Goal: Task Accomplishment & Management: Complete application form

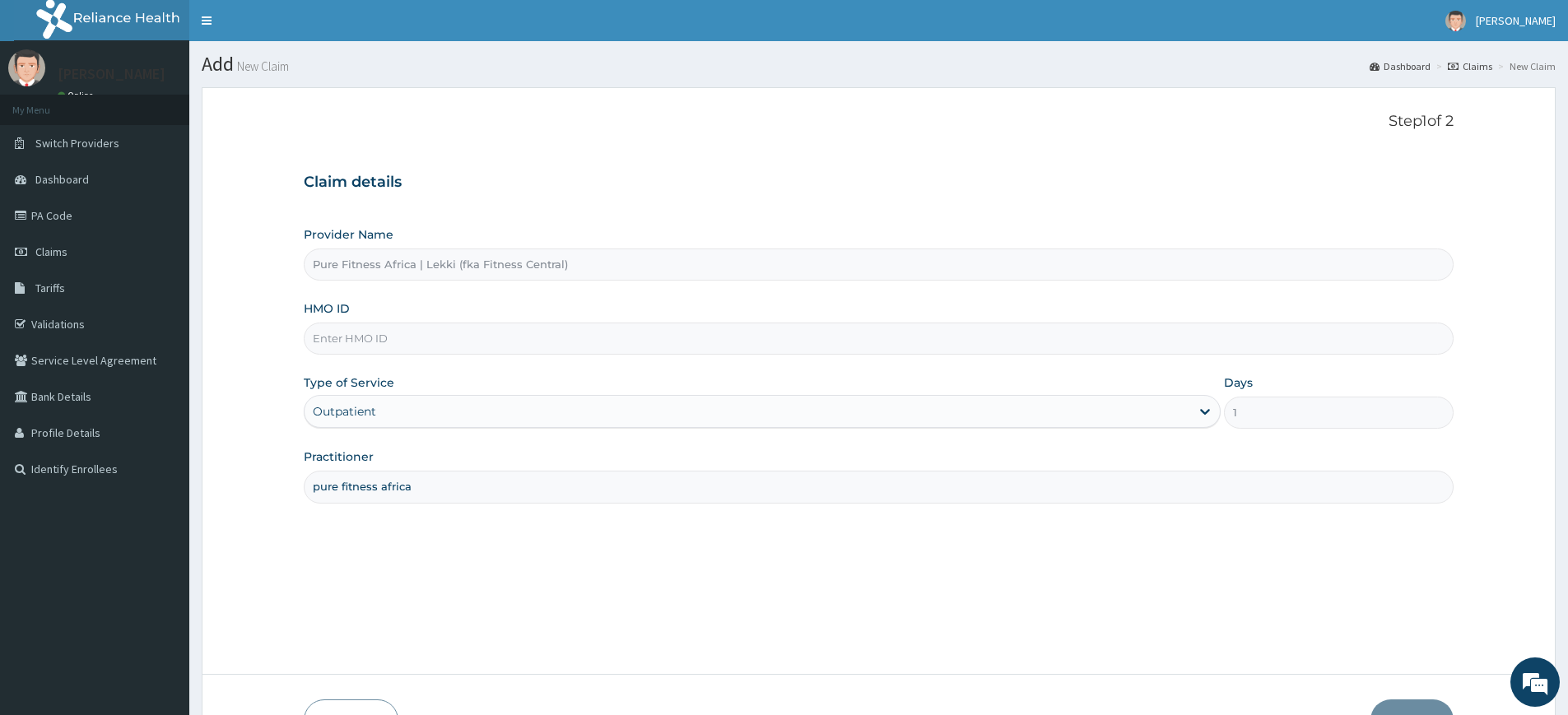
click at [400, 346] on input "HMO ID" at bounding box center [878, 339] width 1150 height 32
type input "c"
type input "LSH/10136/A"
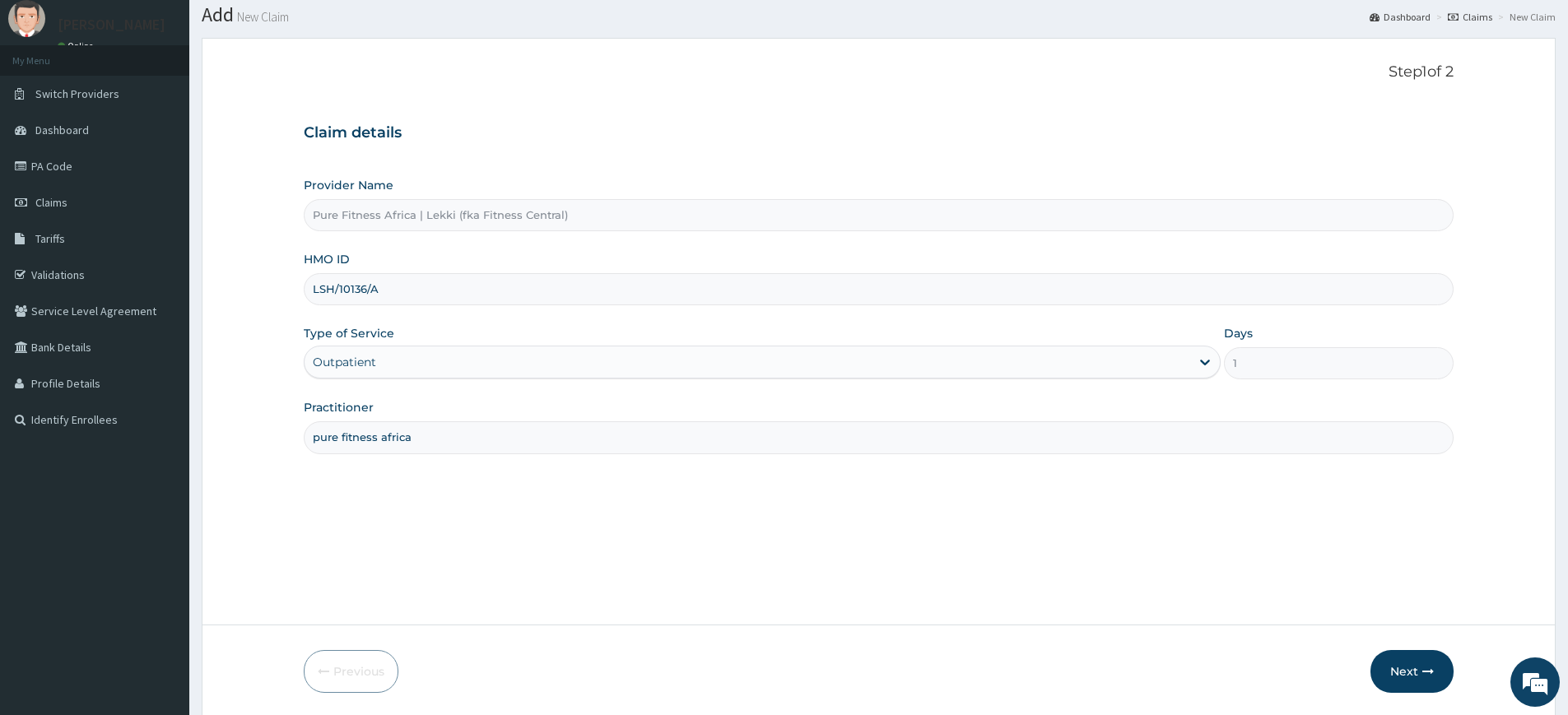
scroll to position [107, 0]
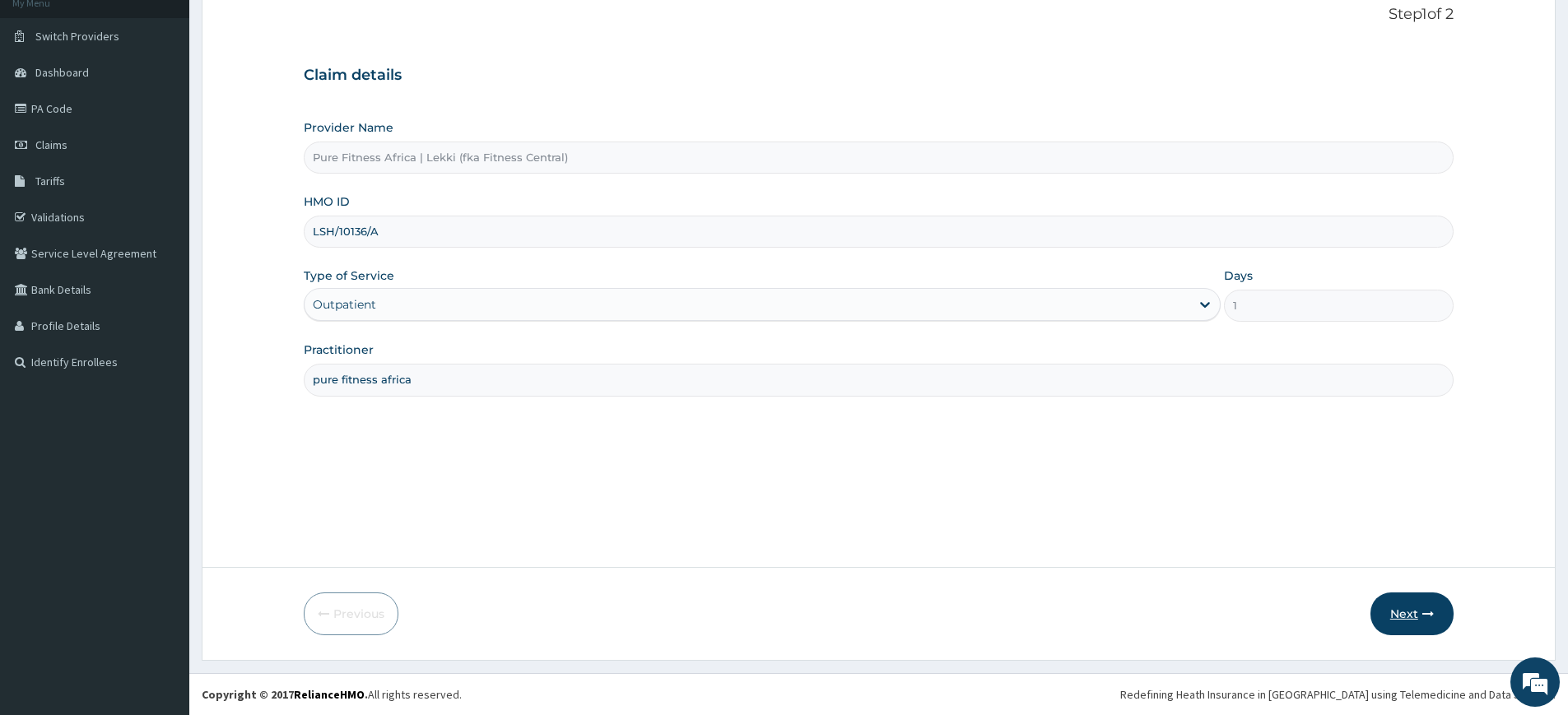
click at [1397, 621] on button "Next" at bounding box center [1412, 613] width 83 height 42
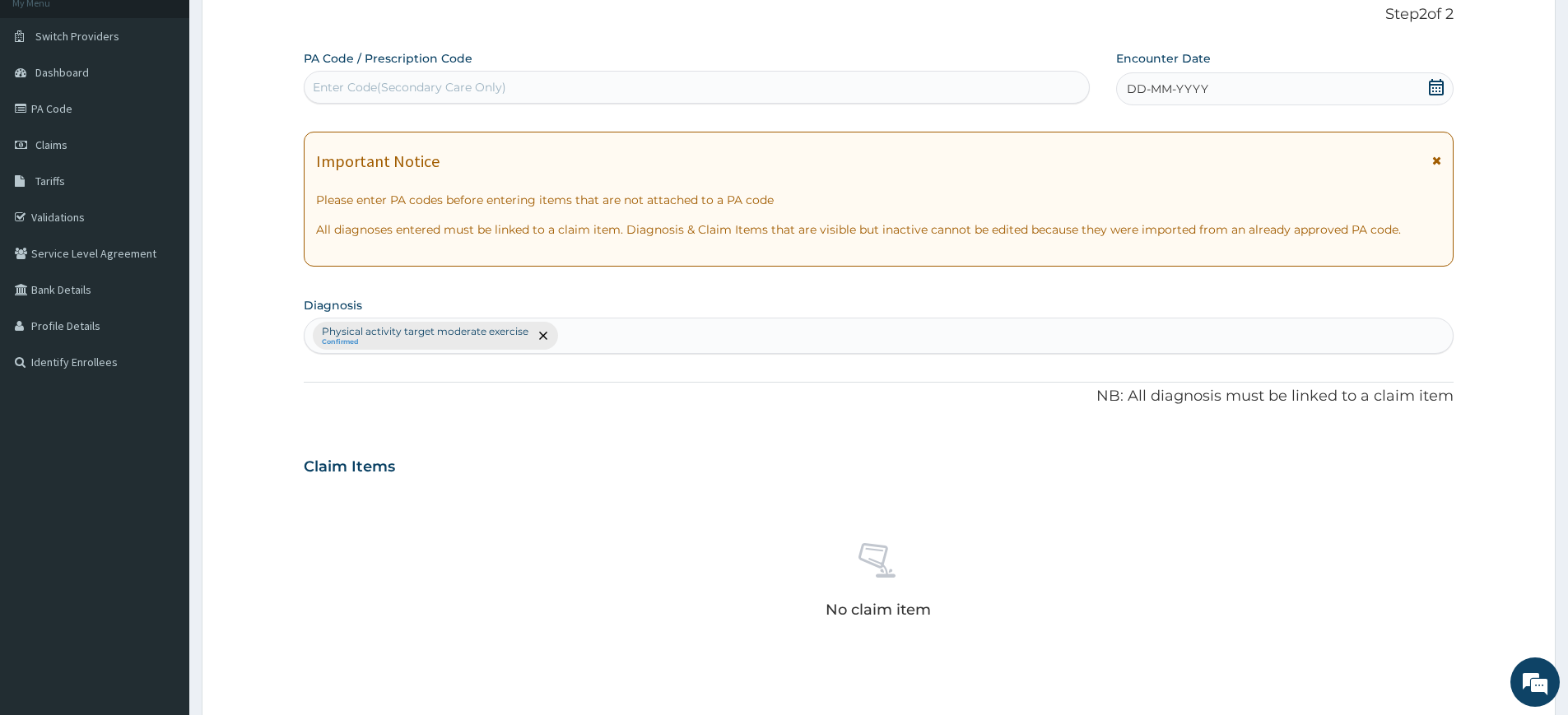
click at [1412, 96] on div "DD-MM-YYYY" at bounding box center [1284, 88] width 336 height 33
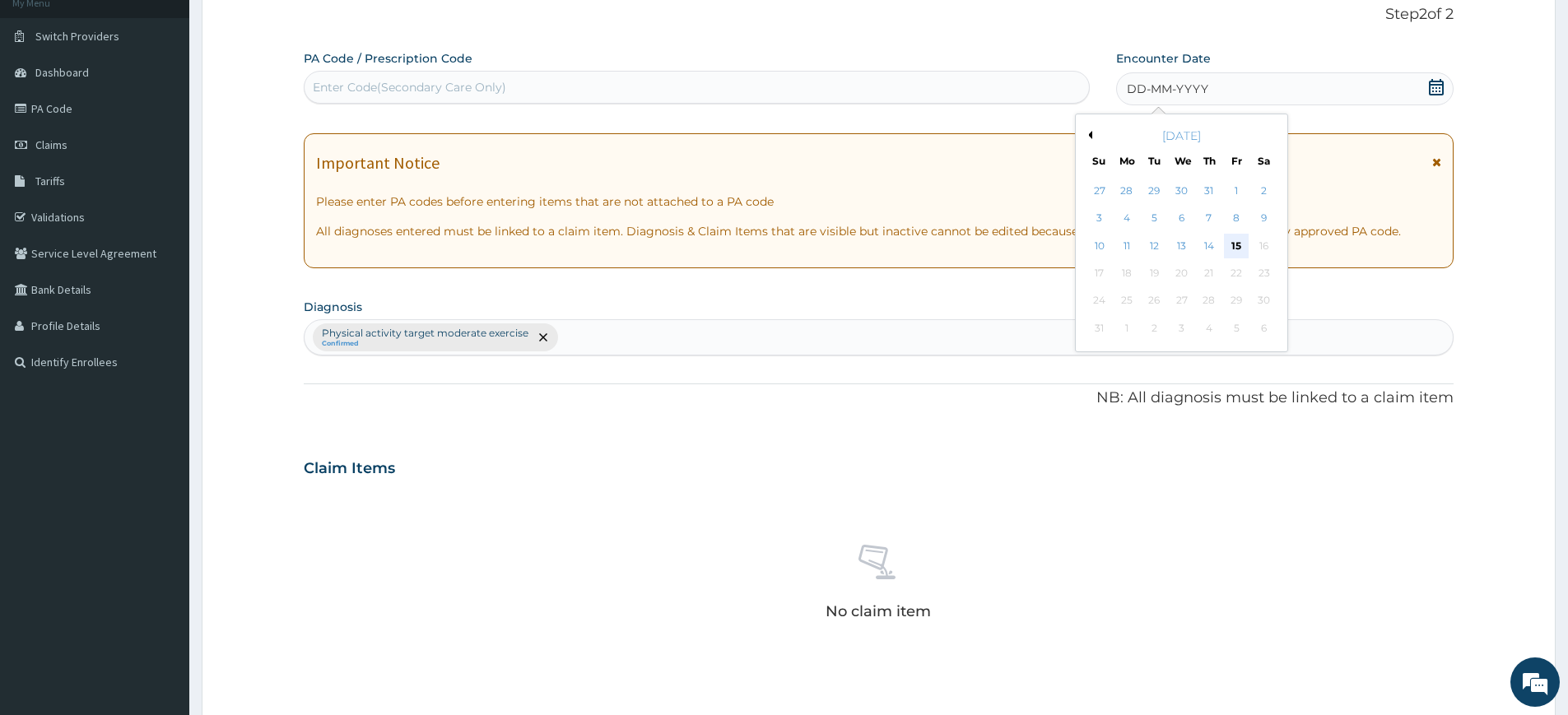
click at [1234, 247] on div "15" at bounding box center [1236, 245] width 24 height 24
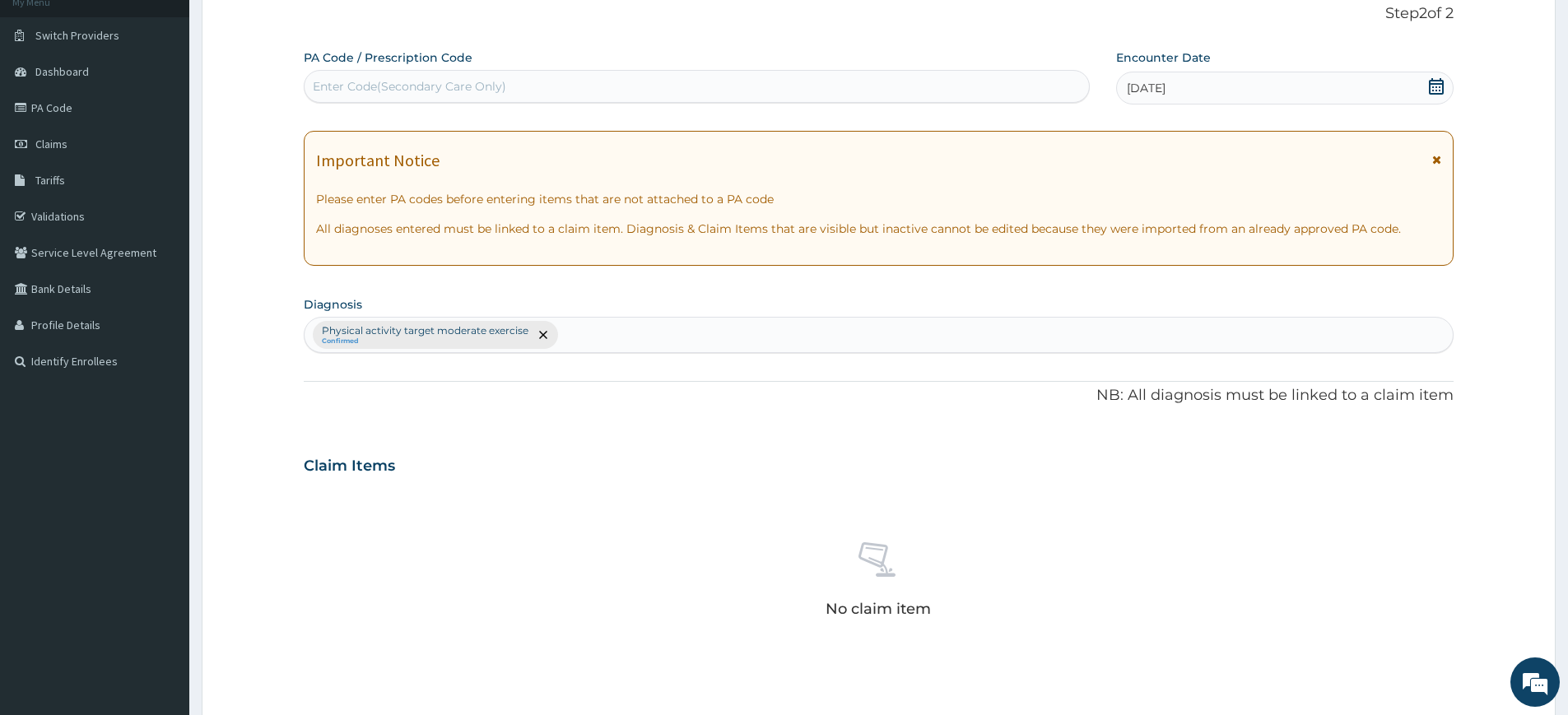
scroll to position [455, 0]
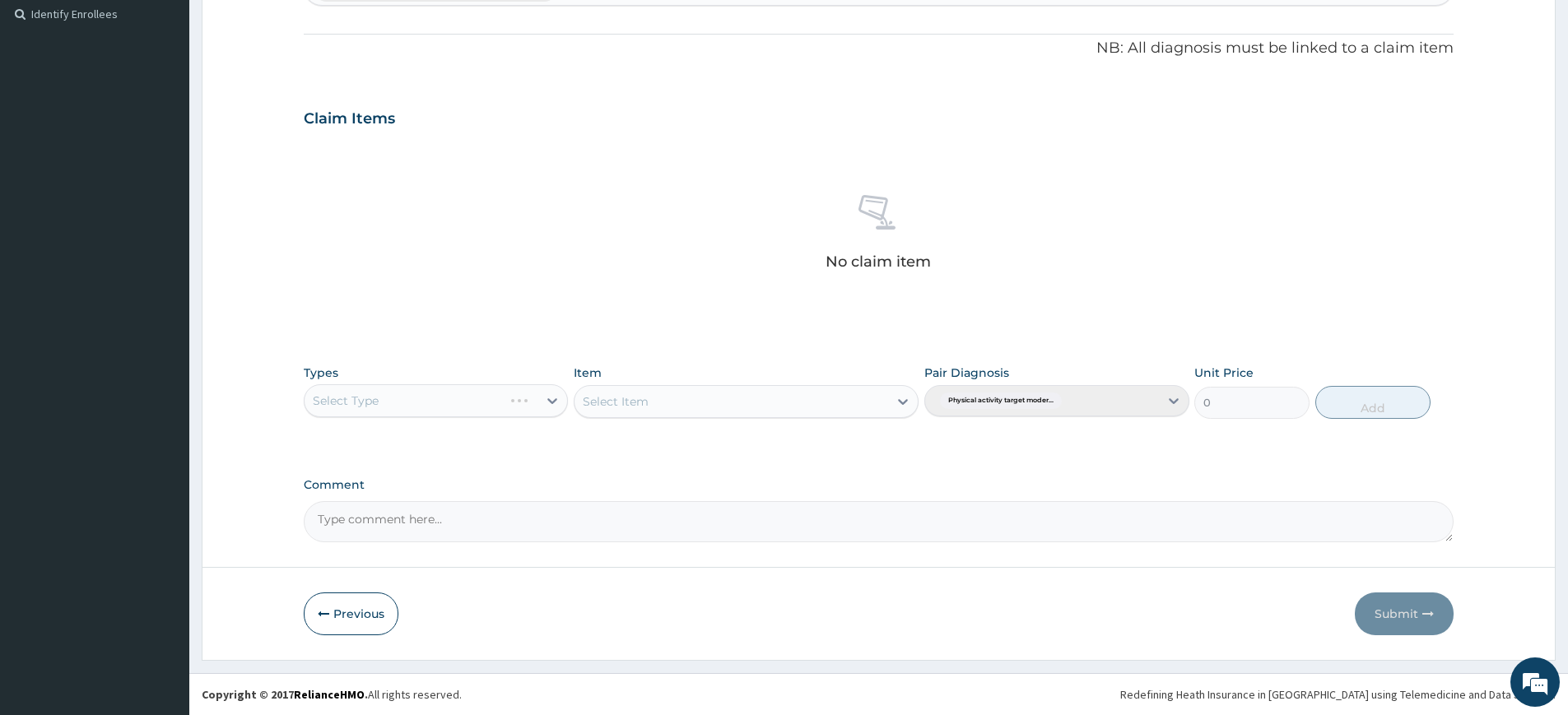
click at [552, 405] on div "Select Type" at bounding box center [436, 400] width 264 height 33
click at [504, 399] on div "Select Type" at bounding box center [436, 400] width 264 height 33
click at [463, 405] on div "Select Type" at bounding box center [436, 400] width 264 height 33
click at [553, 402] on div "Select Type" at bounding box center [436, 400] width 264 height 33
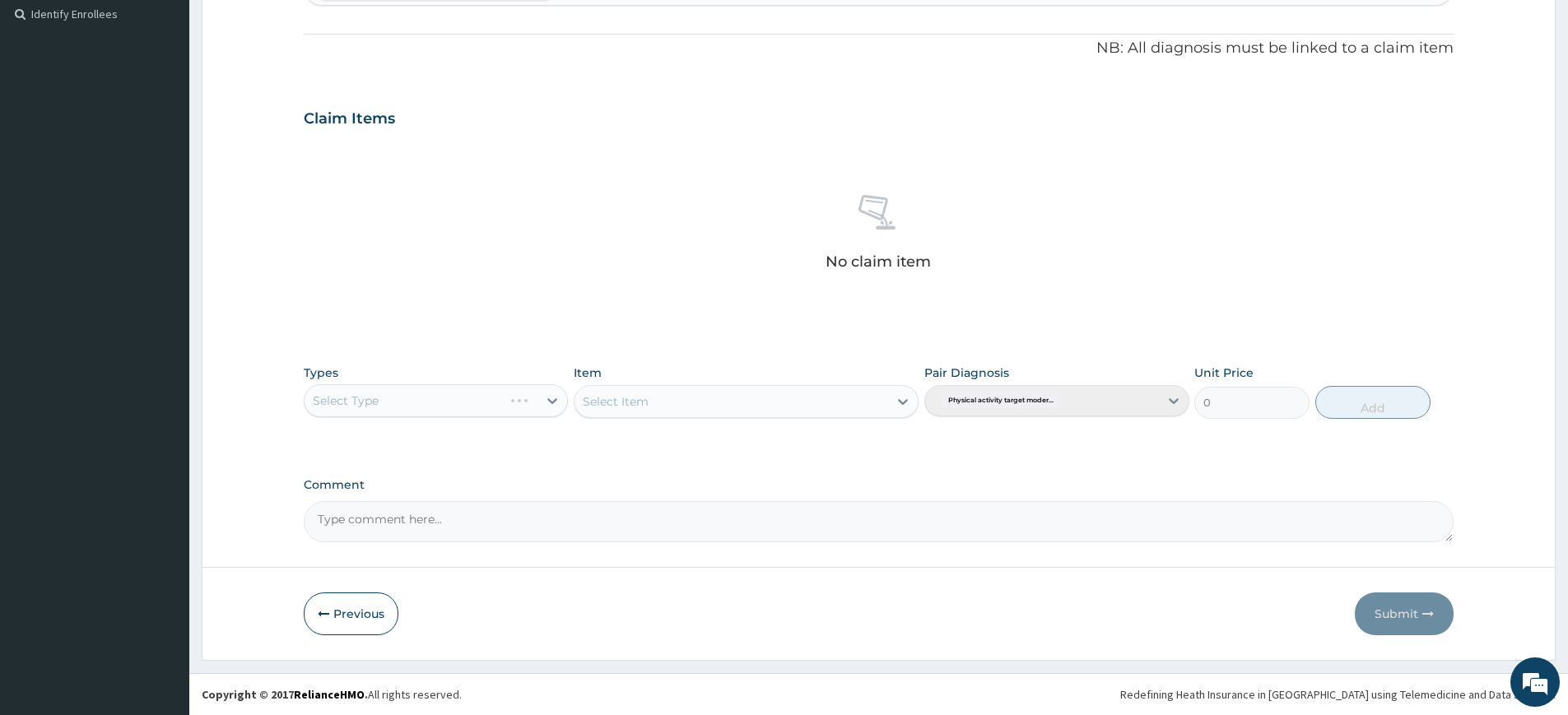
click at [729, 398] on div "Select Item" at bounding box center [746, 401] width 345 height 33
click at [363, 401] on div "Select Type" at bounding box center [436, 400] width 264 height 33
drag, startPoint x: 476, startPoint y: 261, endPoint x: 448, endPoint y: 304, distance: 51.3
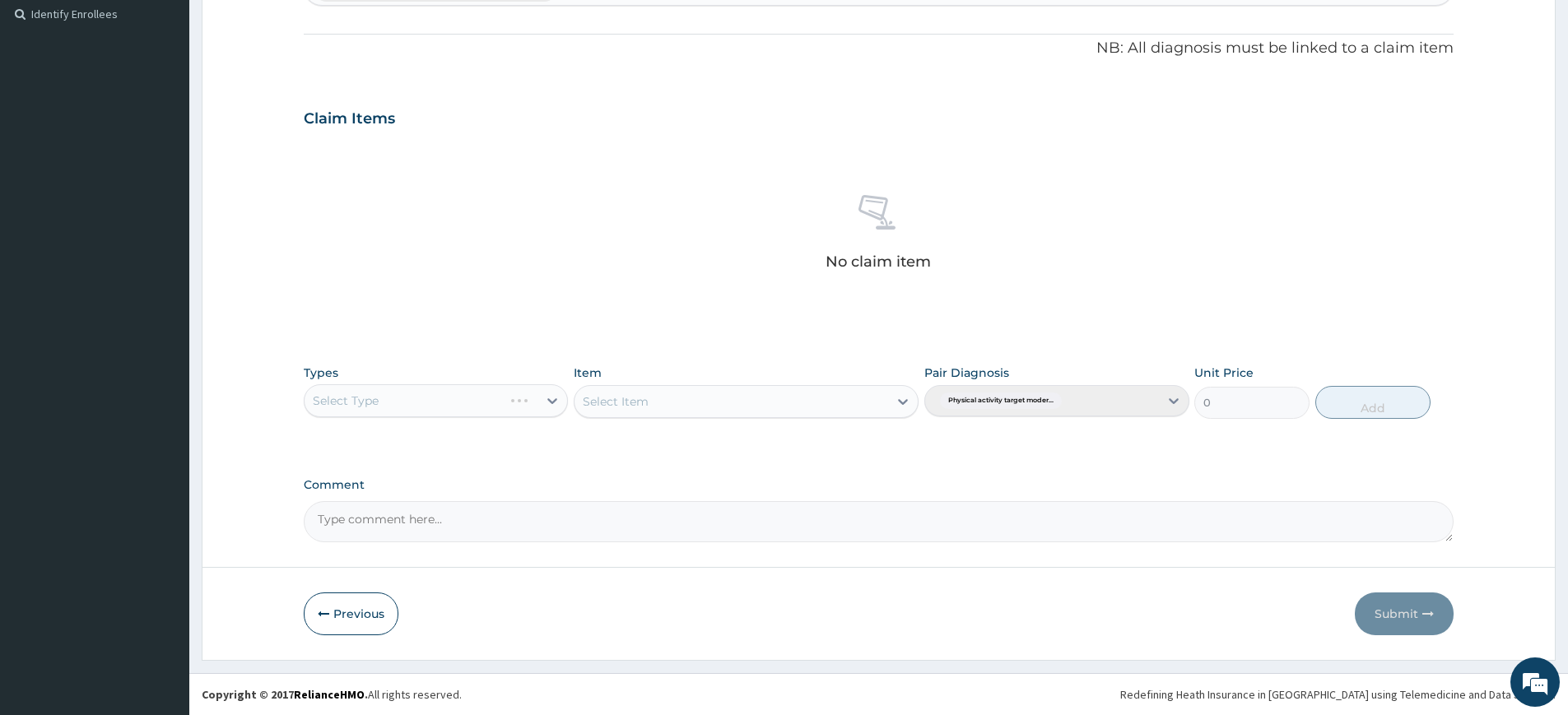
click at [474, 260] on div "No claim item" at bounding box center [878, 235] width 1150 height 189
click at [447, 417] on div "Types Select Type" at bounding box center [436, 391] width 264 height 54
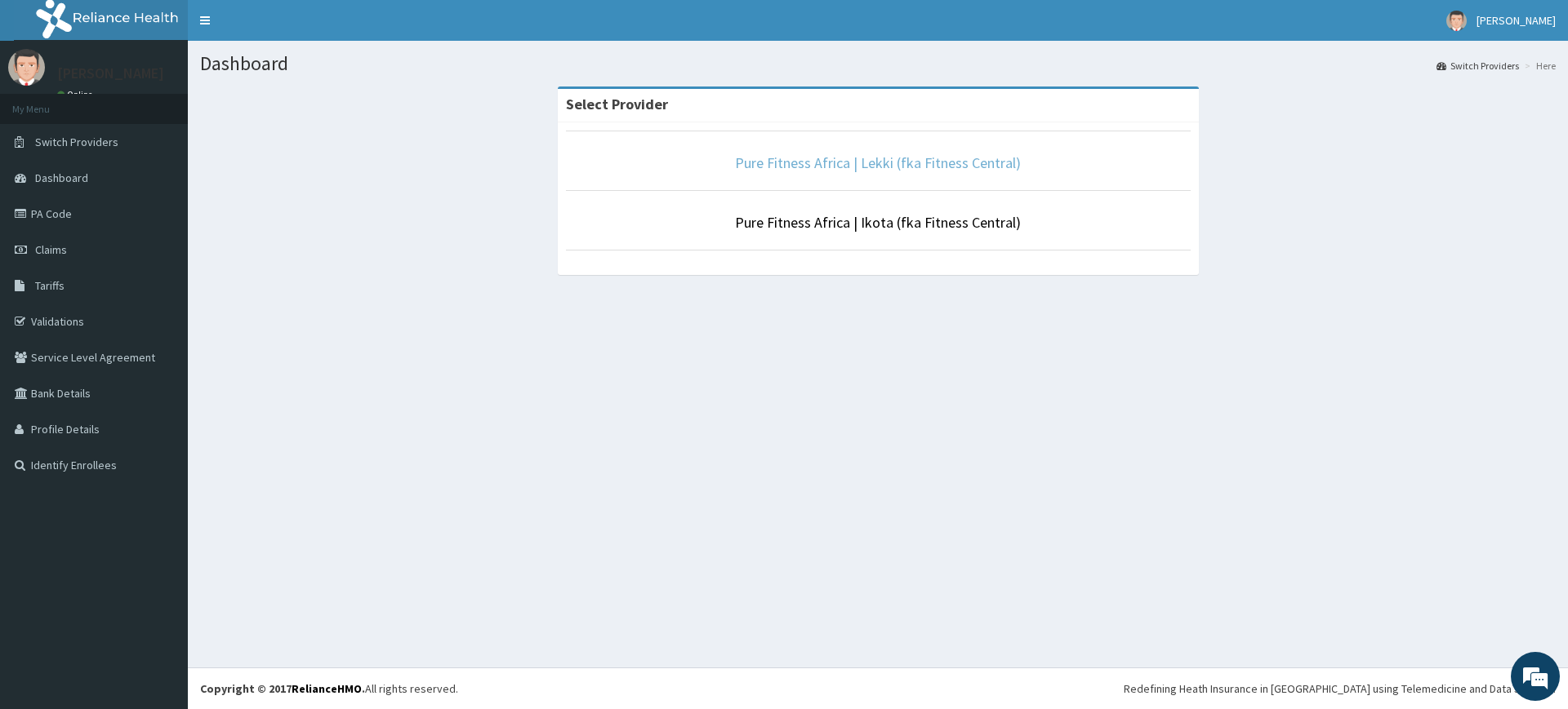
click at [921, 161] on link "Pure Fitness Africa | Lekki (fka Fitness Central)" at bounding box center [878, 163] width 286 height 19
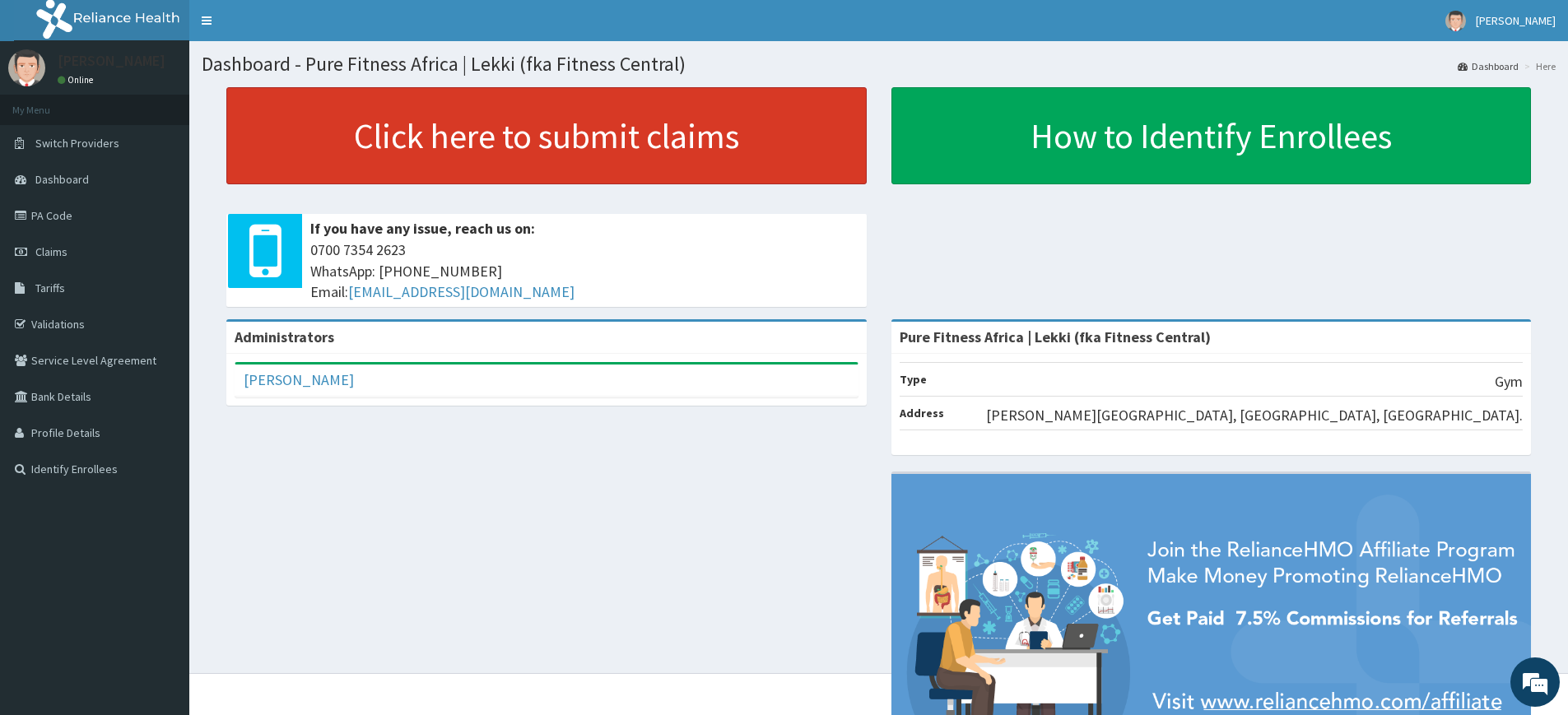
click at [407, 140] on link "Click here to submit claims" at bounding box center [546, 136] width 640 height 97
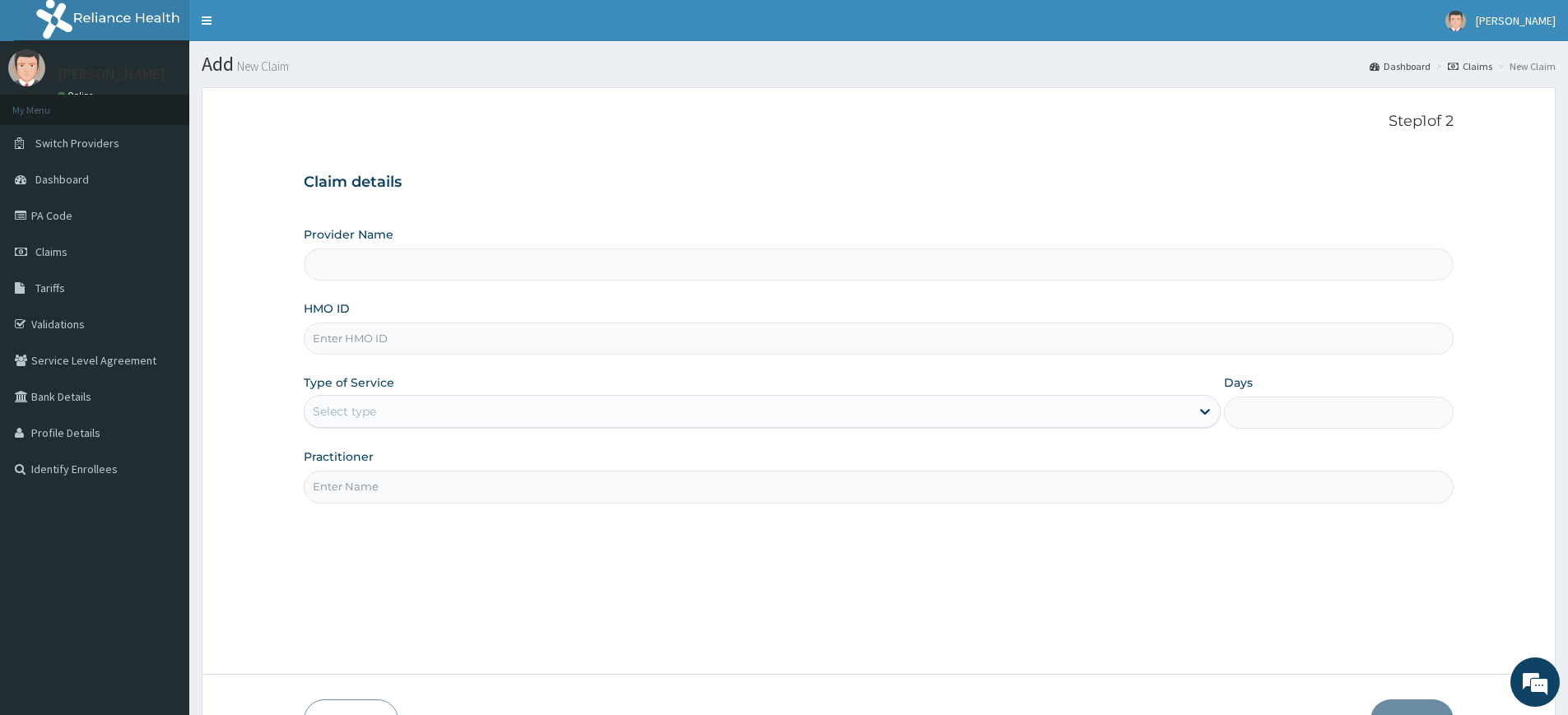
type input "Pure Fitness Africa | Lekki (fka Fitness Central)"
type input "1"
click at [364, 490] on input "Practitioner" at bounding box center [878, 487] width 1150 height 32
type input "pure fitness africa"
click at [353, 341] on input "HMO ID" at bounding box center [878, 339] width 1150 height 32
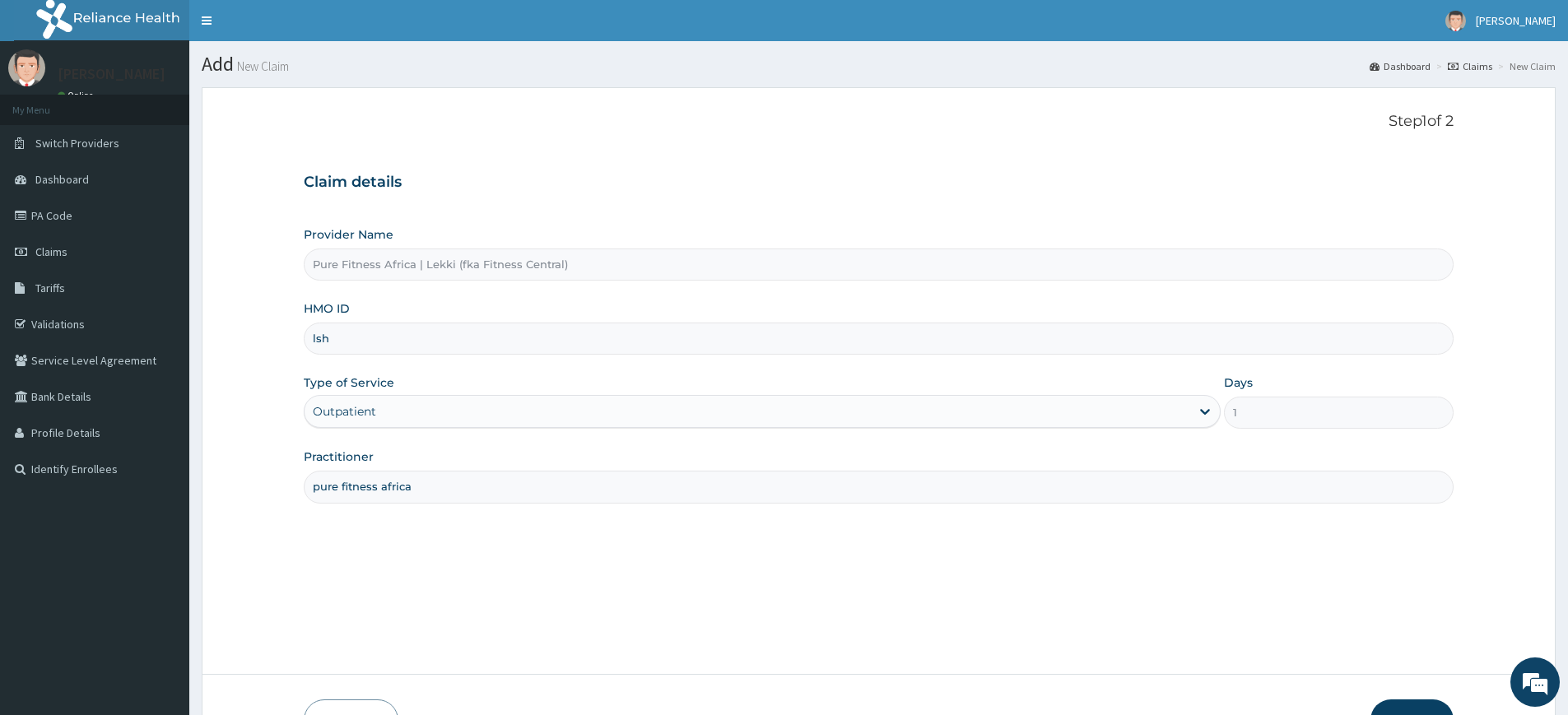
type input "LSH/10136/A"
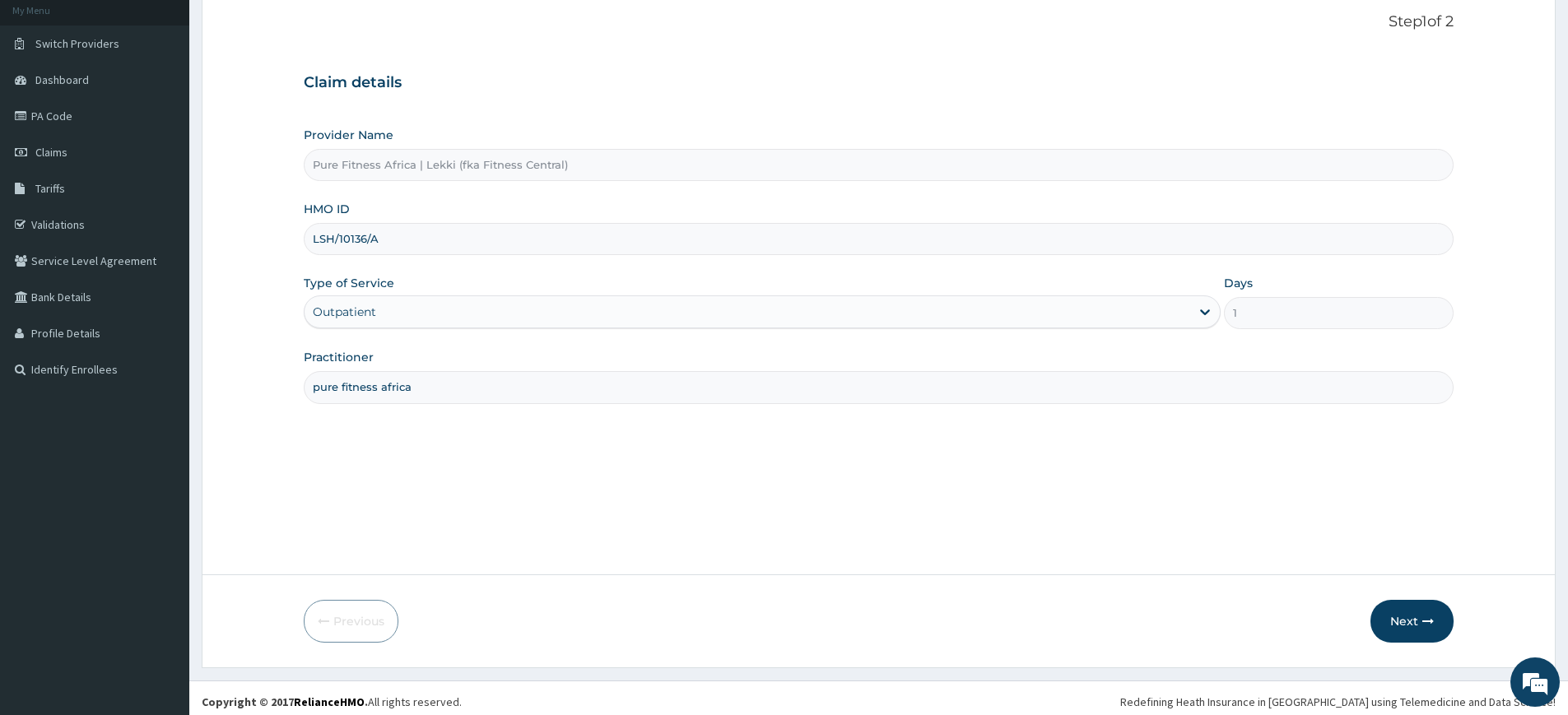
scroll to position [107, 0]
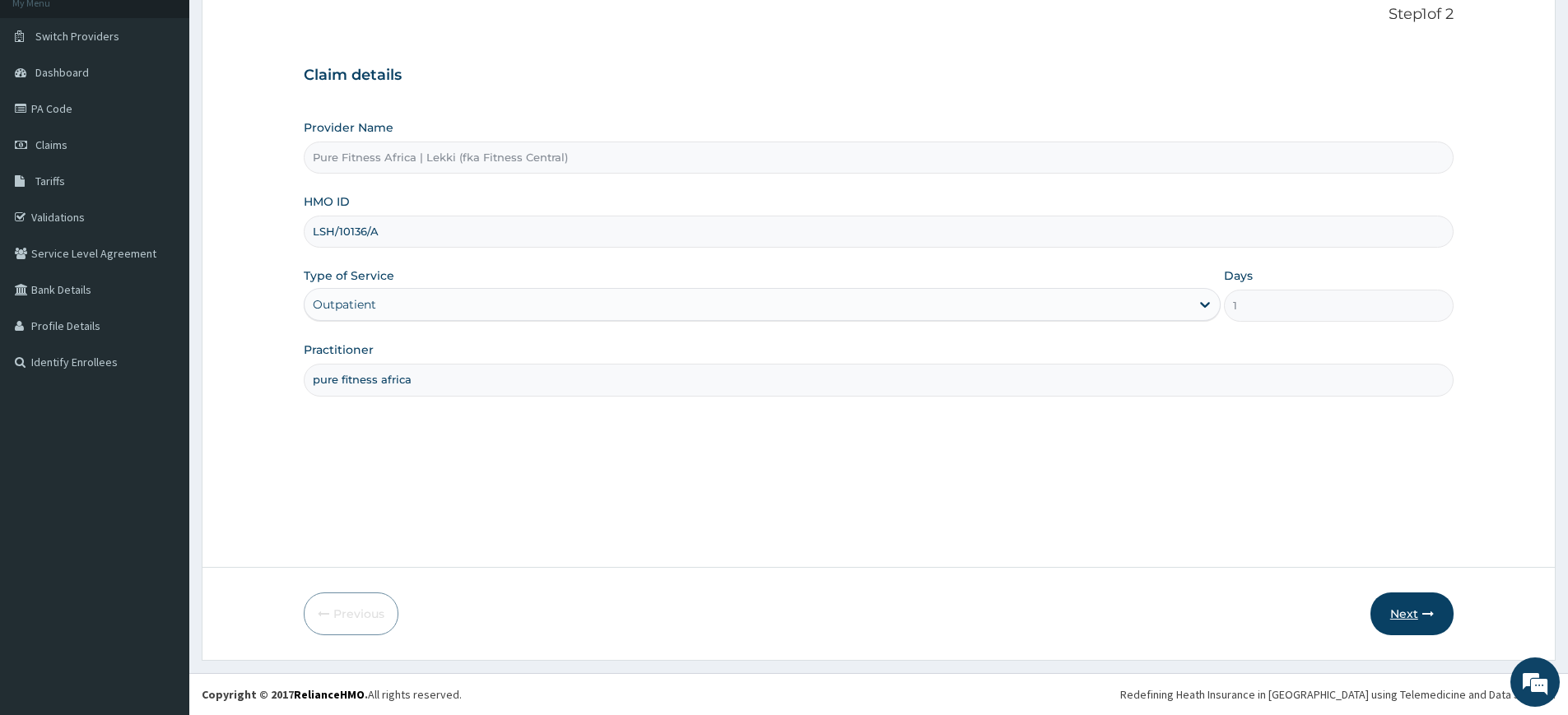
click at [1402, 612] on button "Next" at bounding box center [1412, 613] width 83 height 42
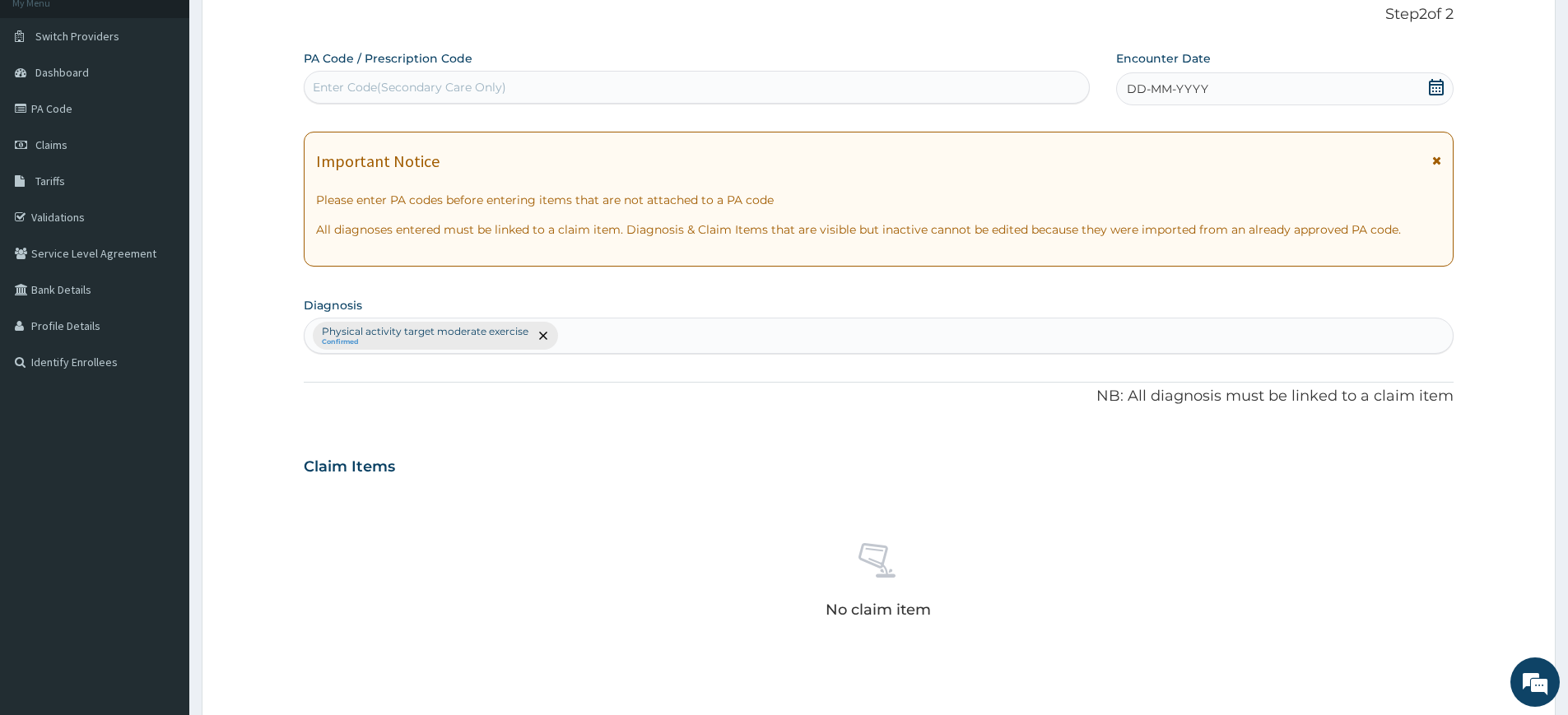
click at [1302, 93] on div "DD-MM-YYYY" at bounding box center [1284, 88] width 336 height 33
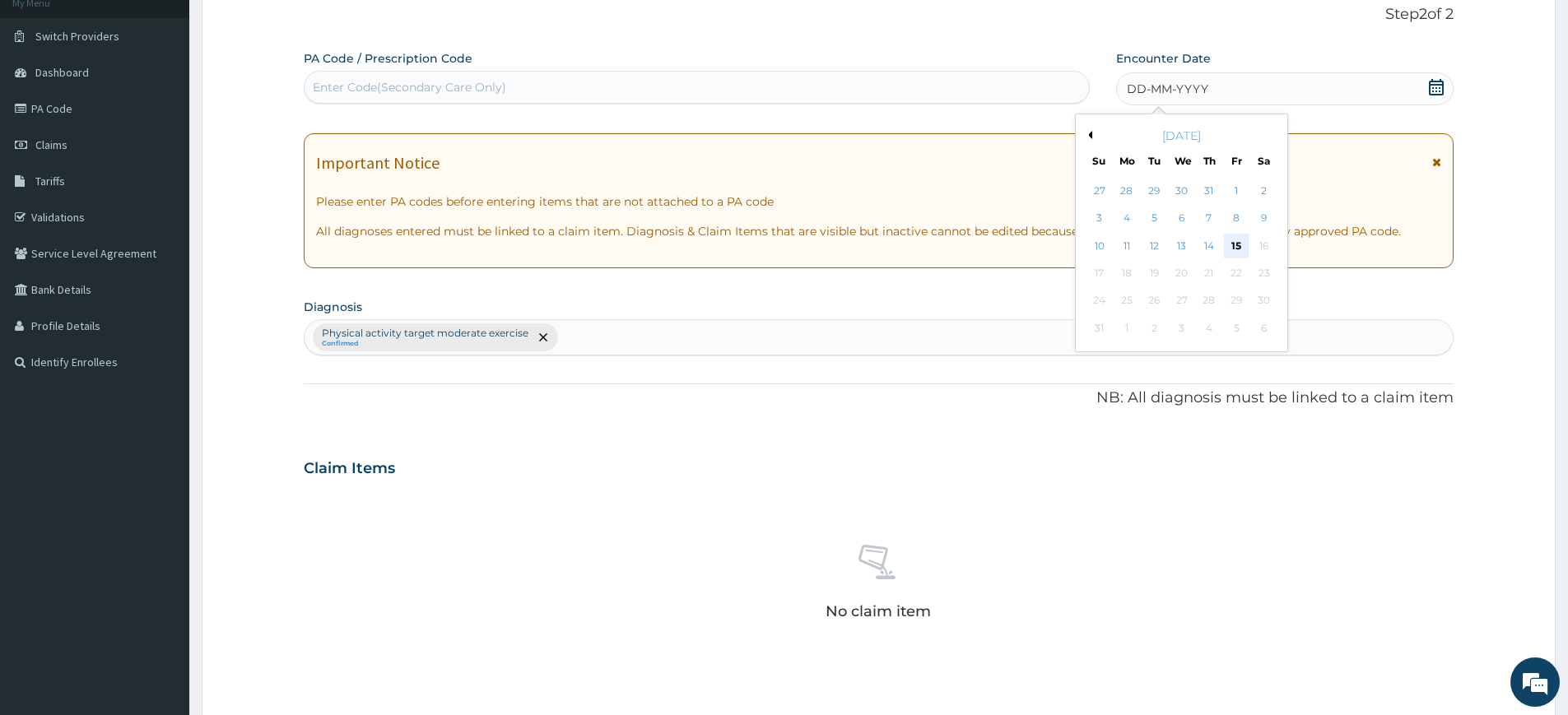
click at [1234, 241] on div "15" at bounding box center [1236, 245] width 24 height 24
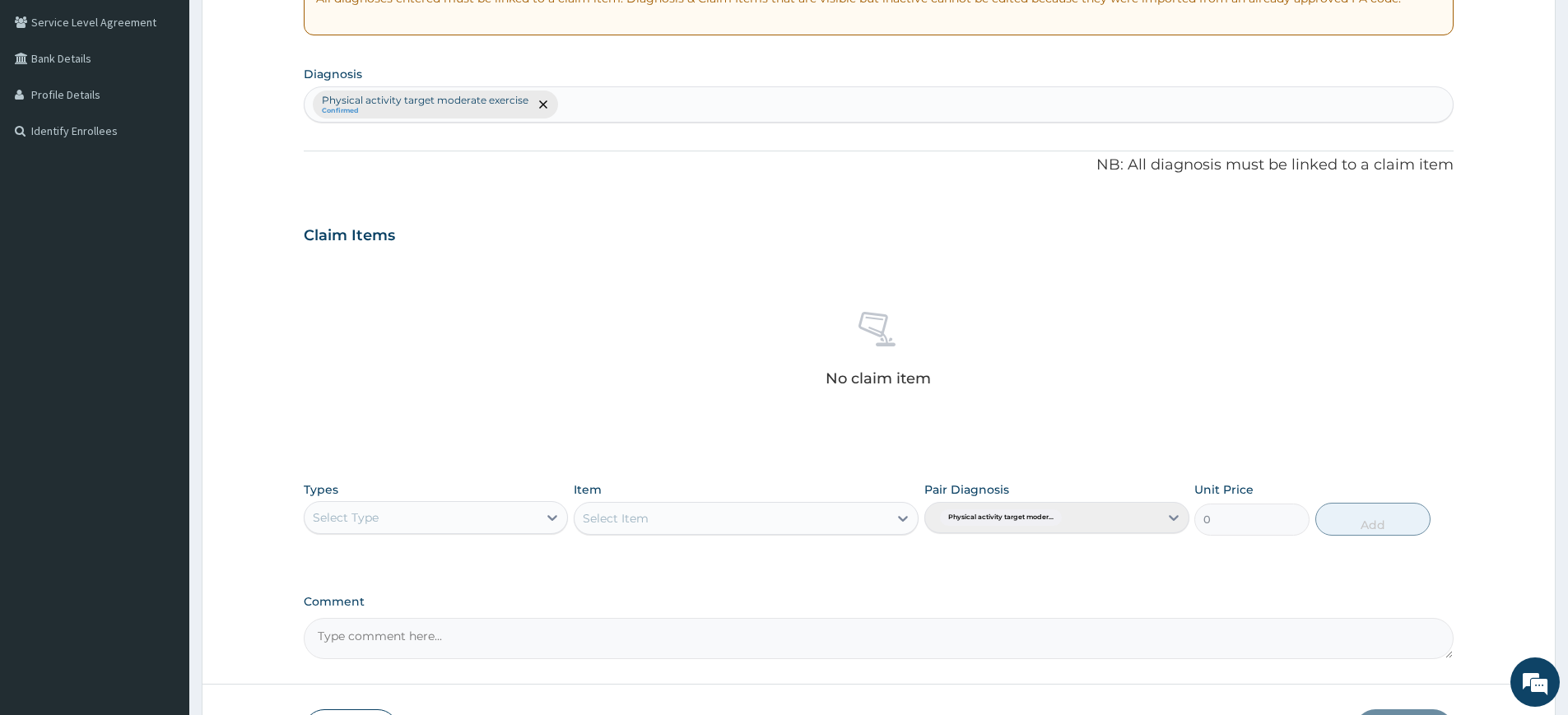
scroll to position [455, 0]
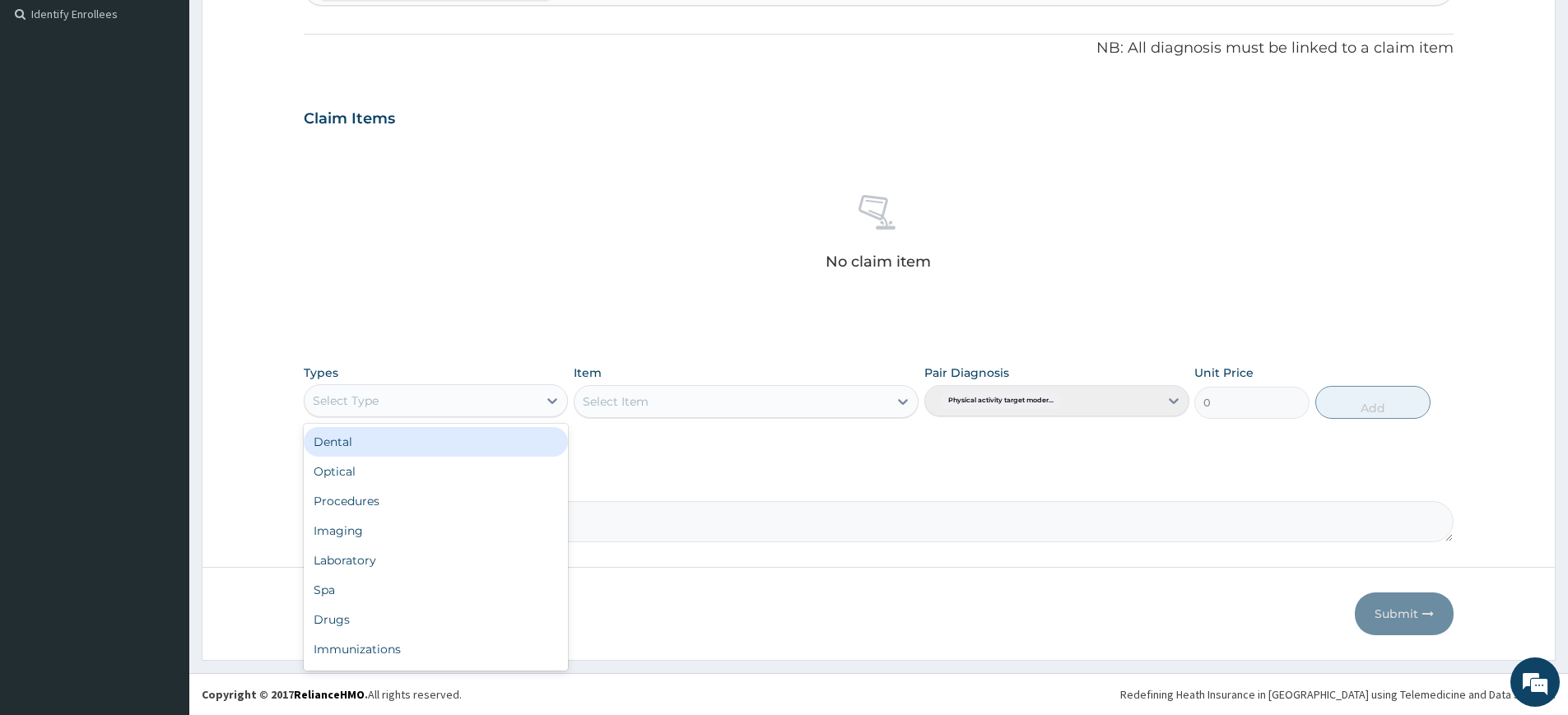
click at [497, 416] on div "Select Type" at bounding box center [436, 400] width 264 height 33
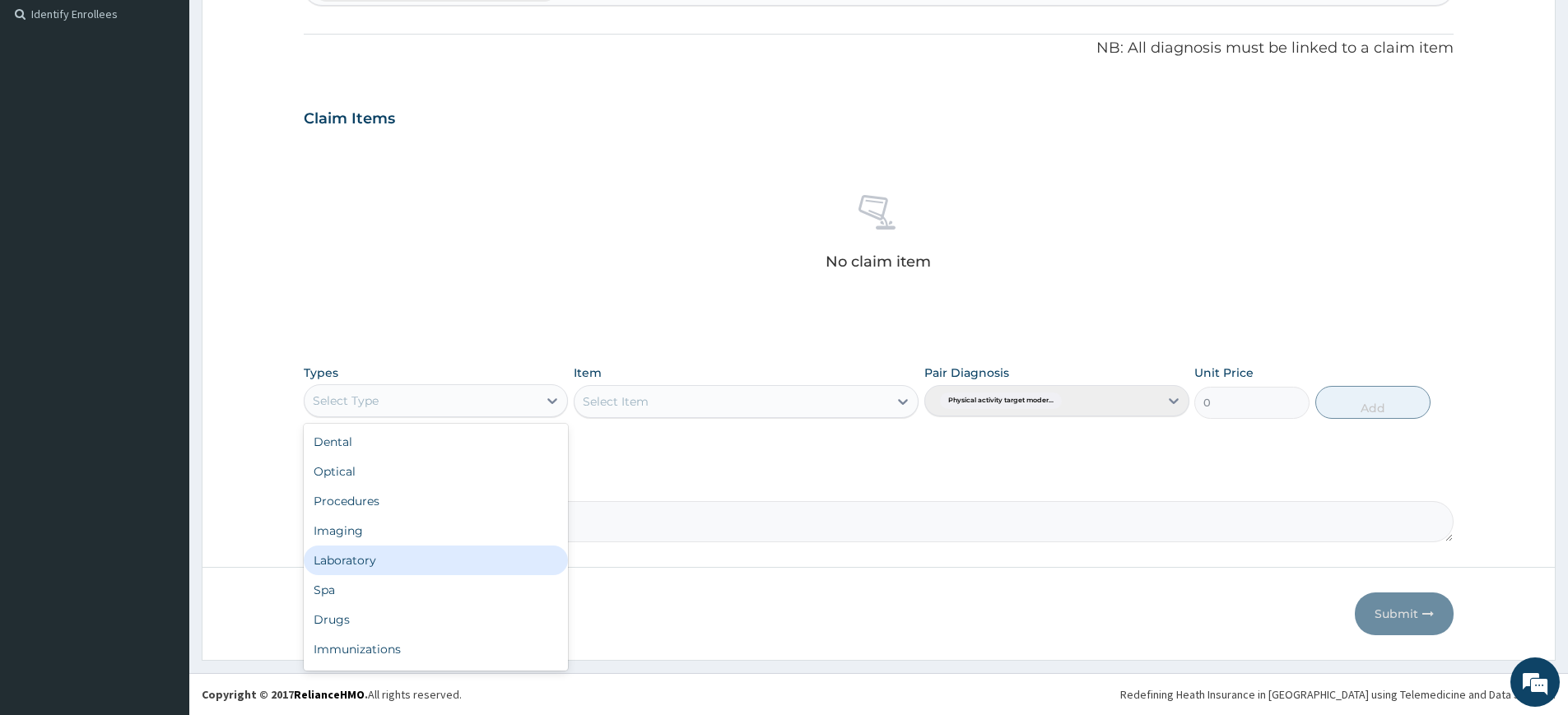
scroll to position [56, 0]
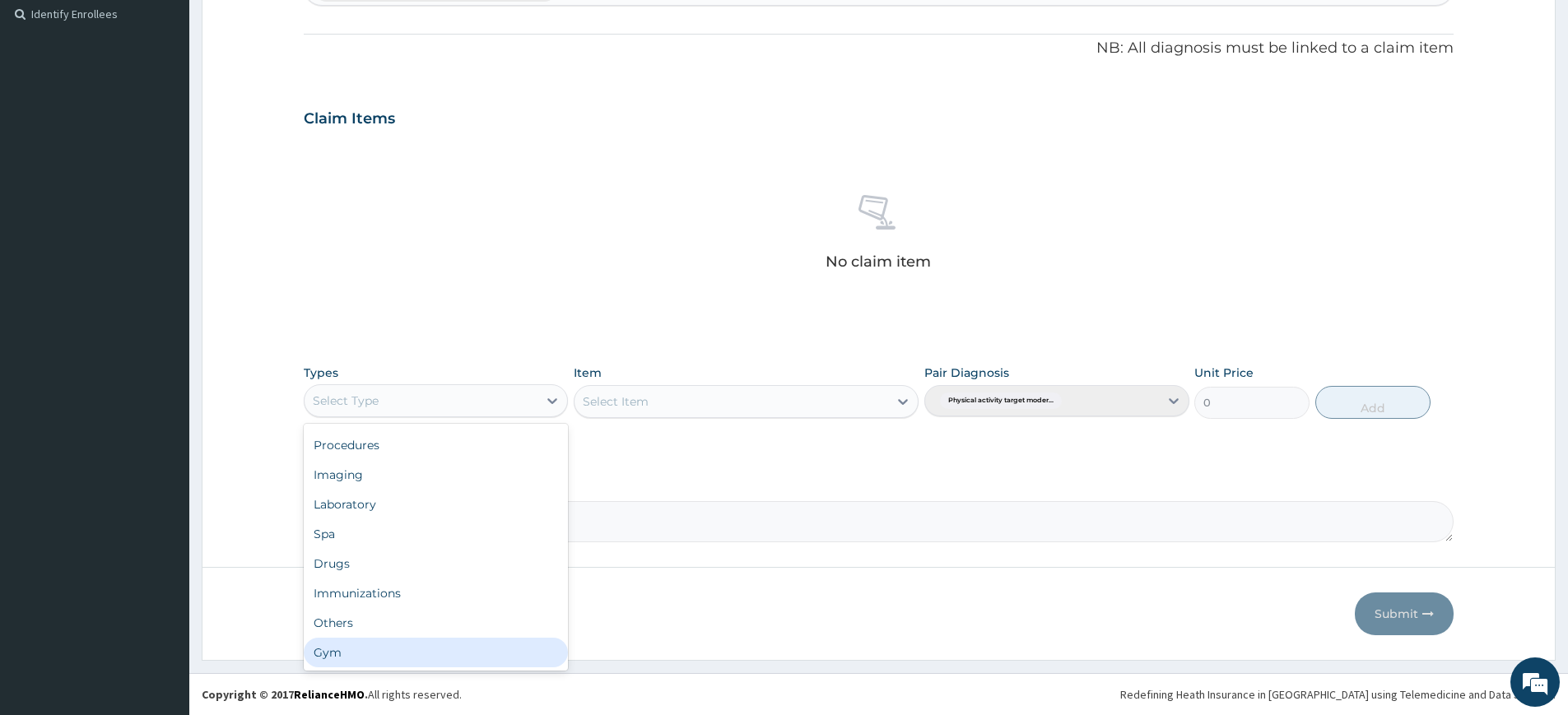
click at [392, 662] on div "Gym" at bounding box center [436, 653] width 264 height 30
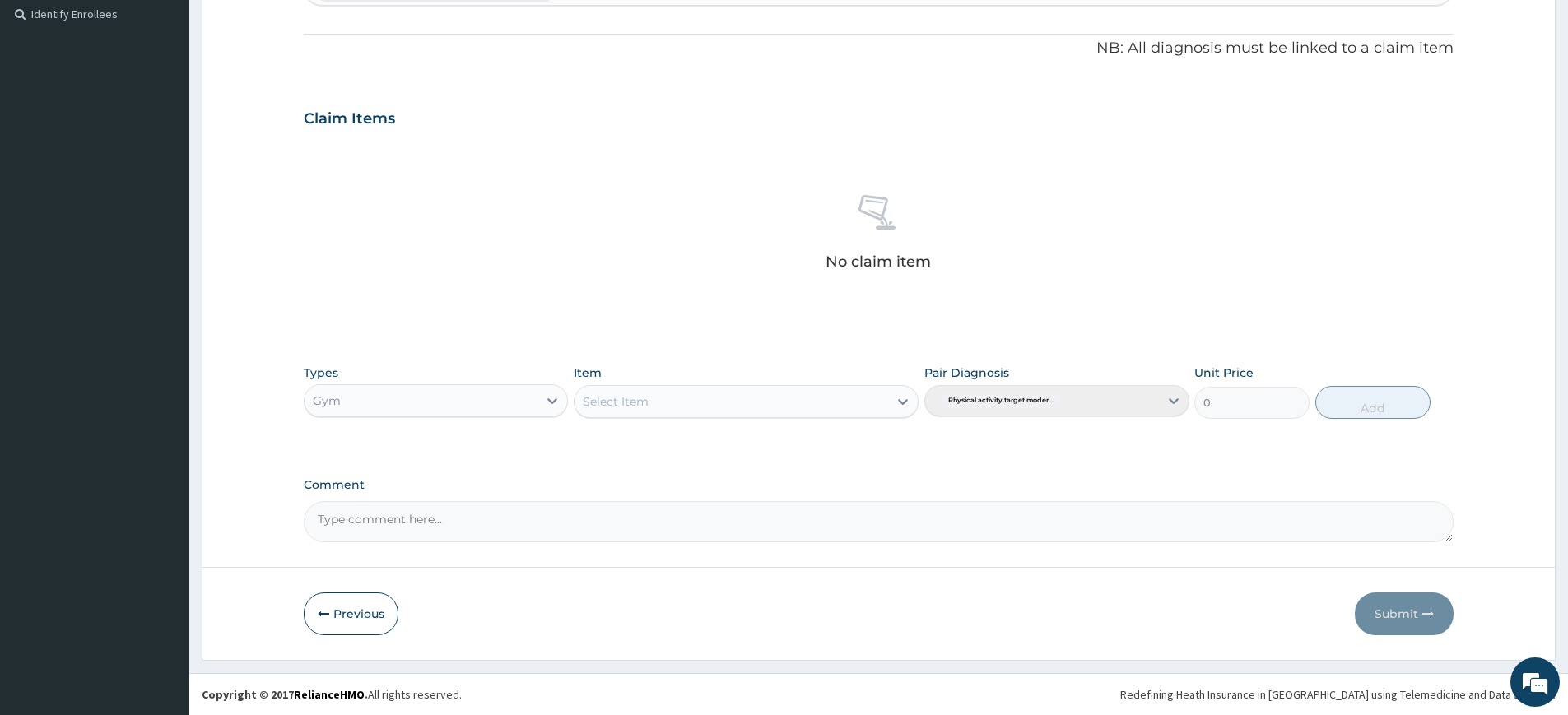
click at [851, 401] on div "Select Item" at bounding box center [731, 401] width 314 height 26
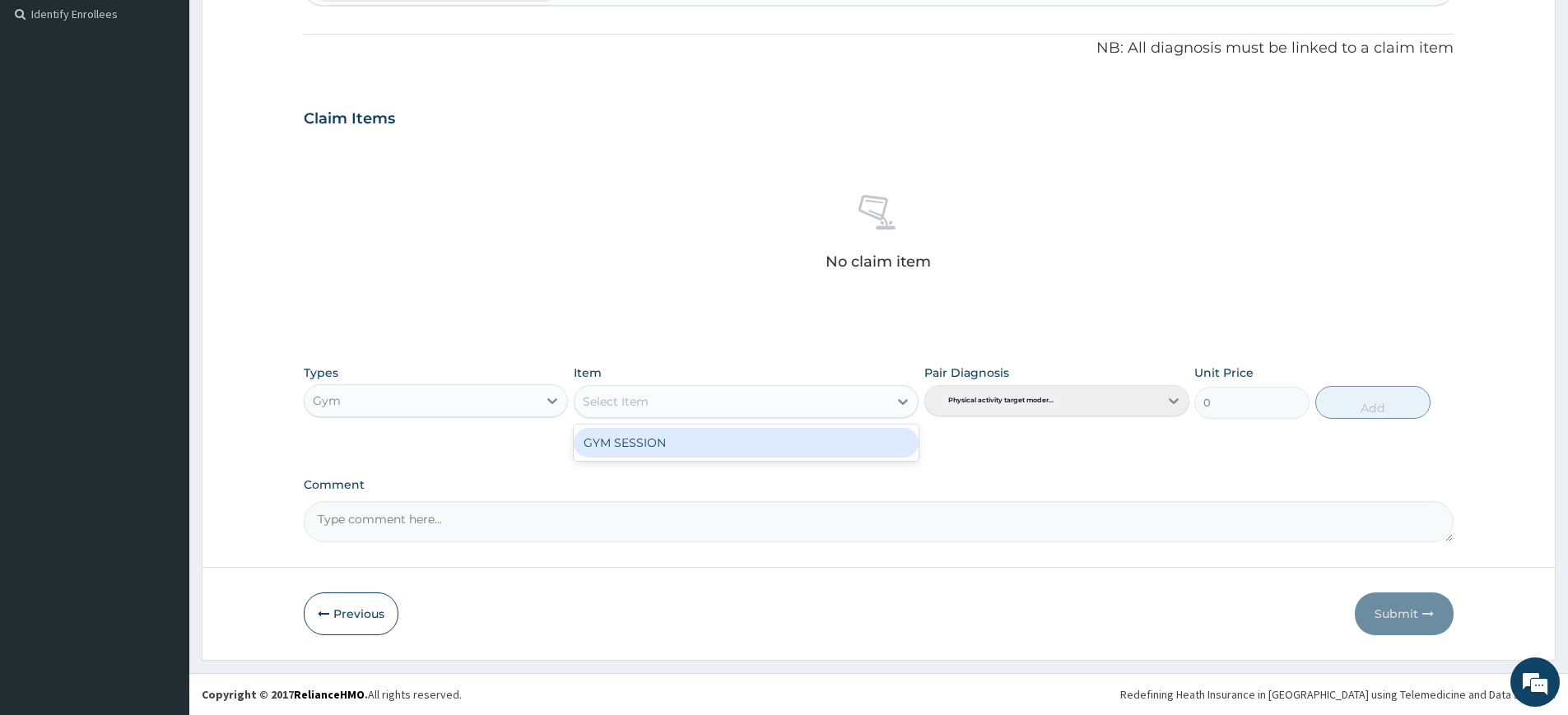
click at [845, 430] on div "GYM SESSION" at bounding box center [746, 443] width 345 height 30
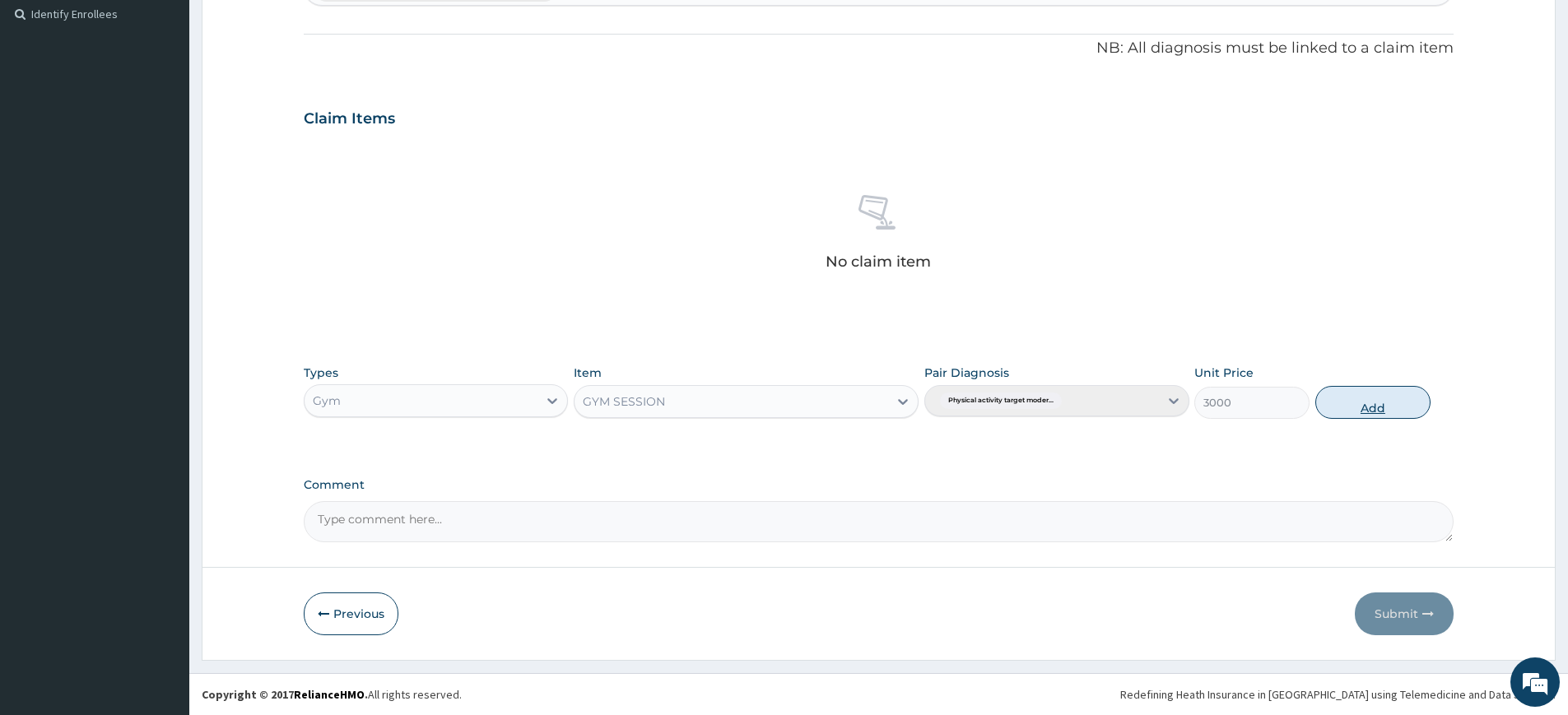
click at [1354, 404] on button "Add" at bounding box center [1373, 402] width 115 height 33
type input "0"
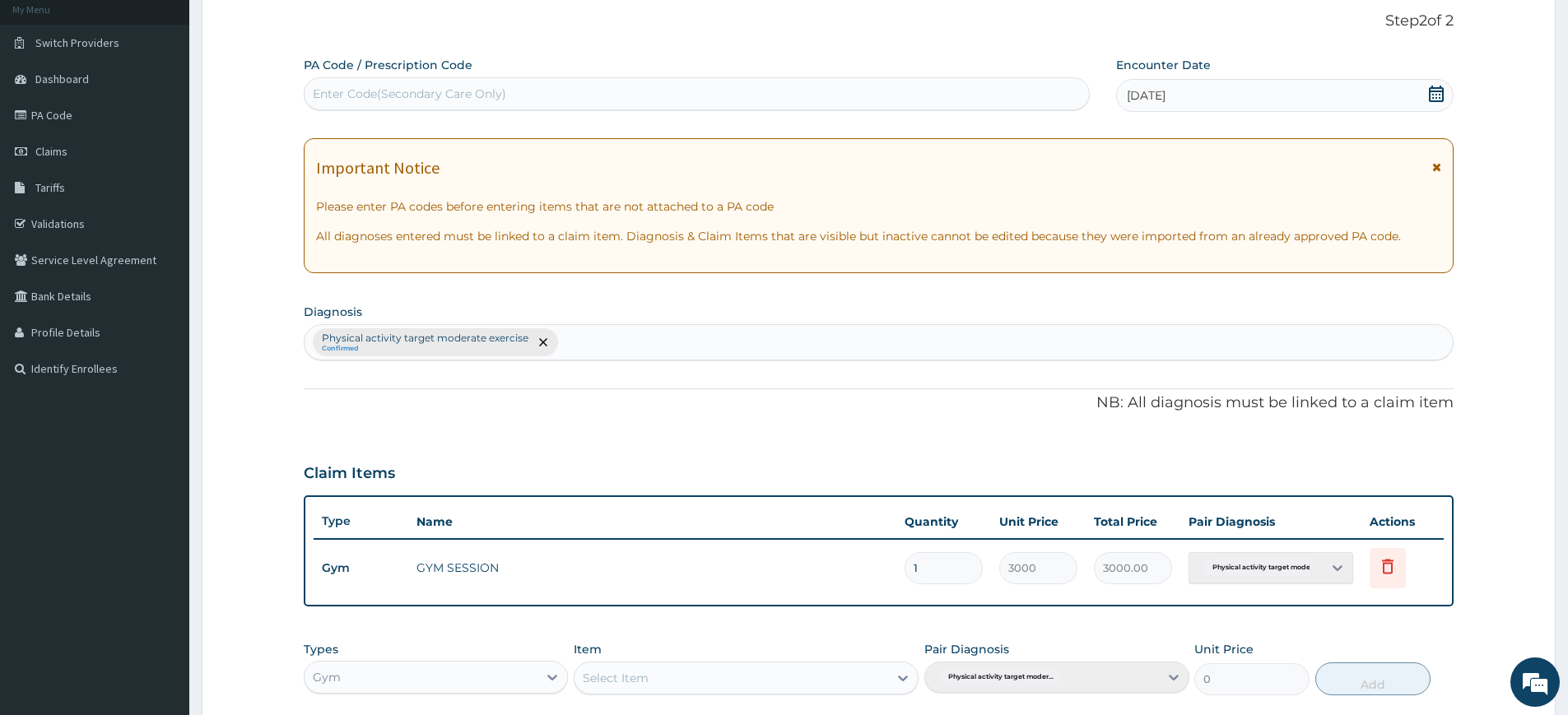
scroll to position [0, 0]
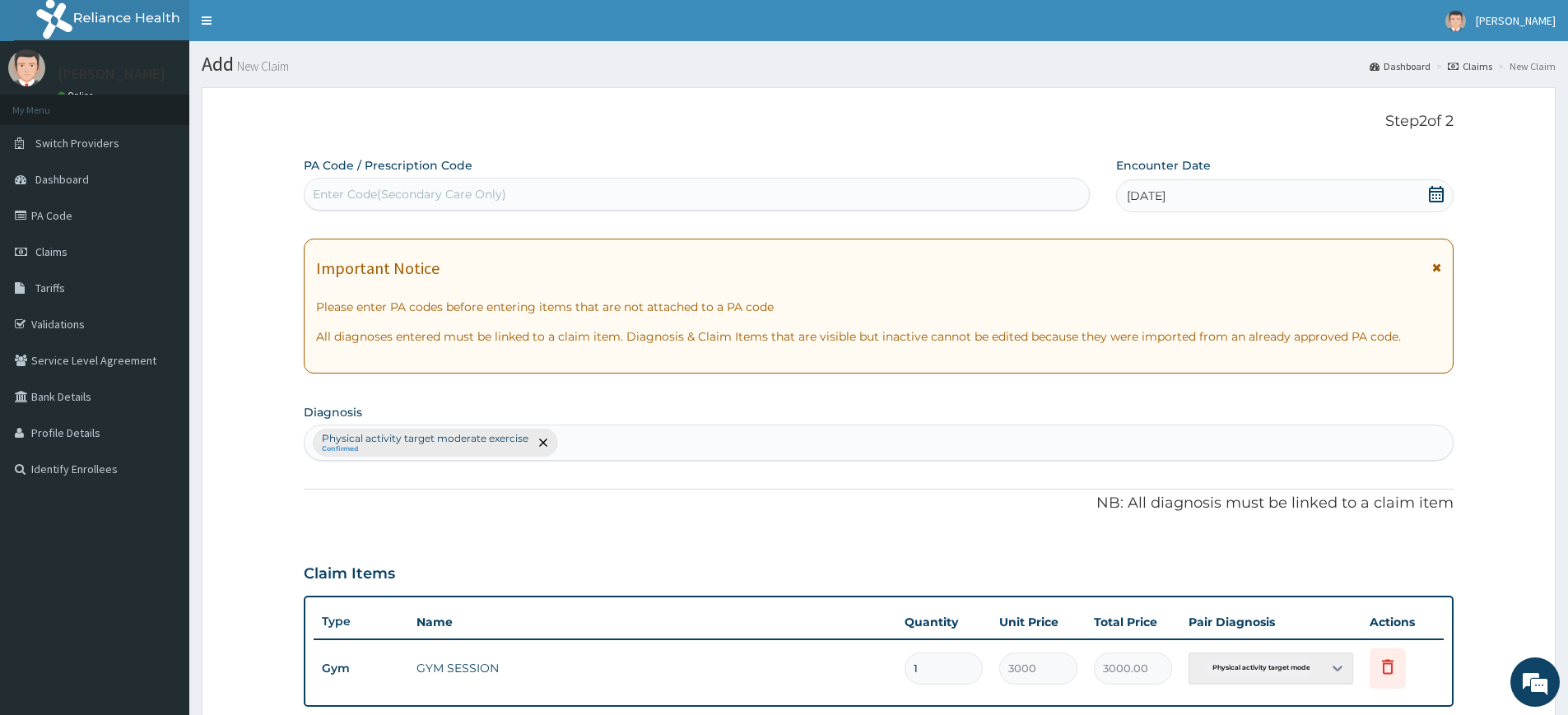
click at [668, 176] on div "PA Code / Prescription Code Enter Code(Secondary Care Only)" at bounding box center [697, 183] width 786 height 53
click at [1006, 196] on div "Enter Code(Secondary Care Only)" at bounding box center [697, 194] width 784 height 26
type input "PA/10426B"
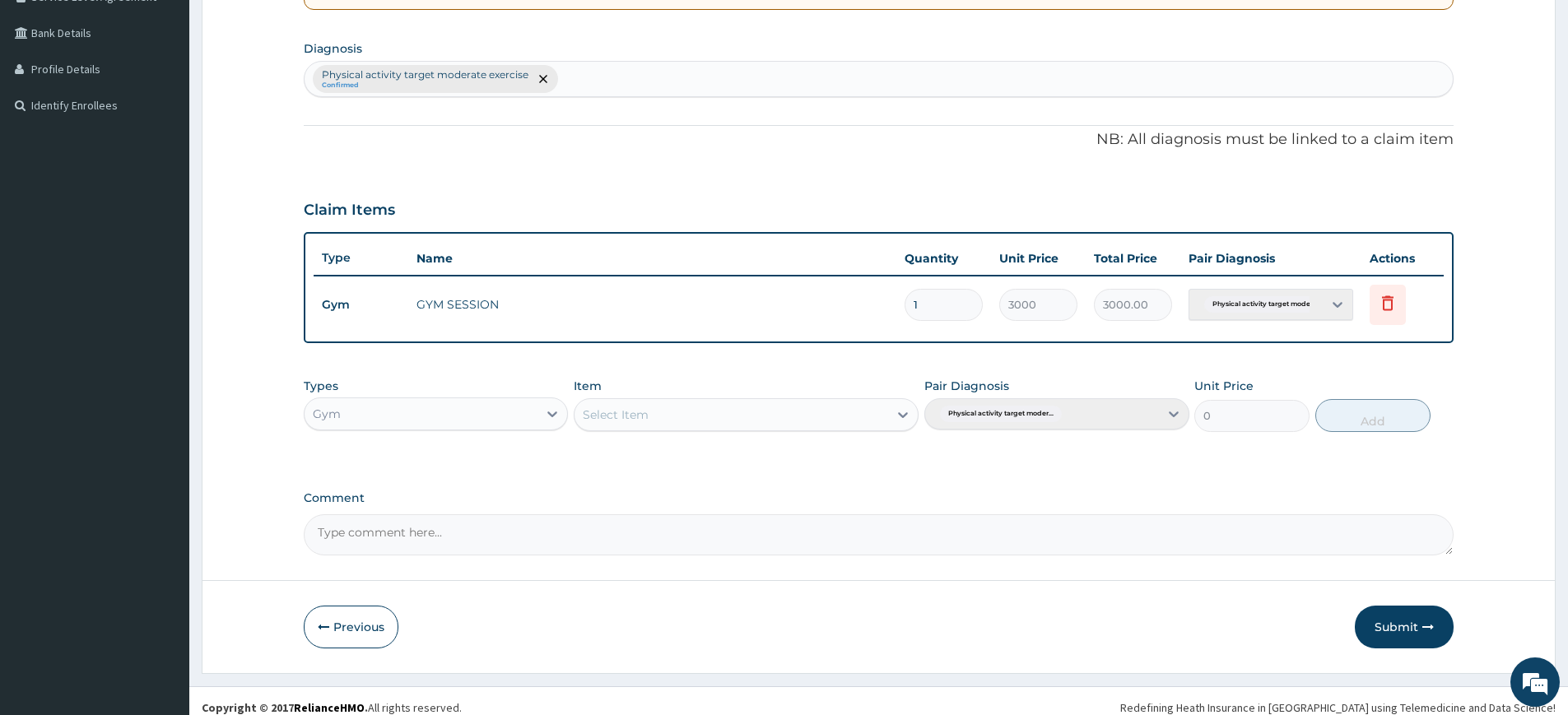
scroll to position [377, 0]
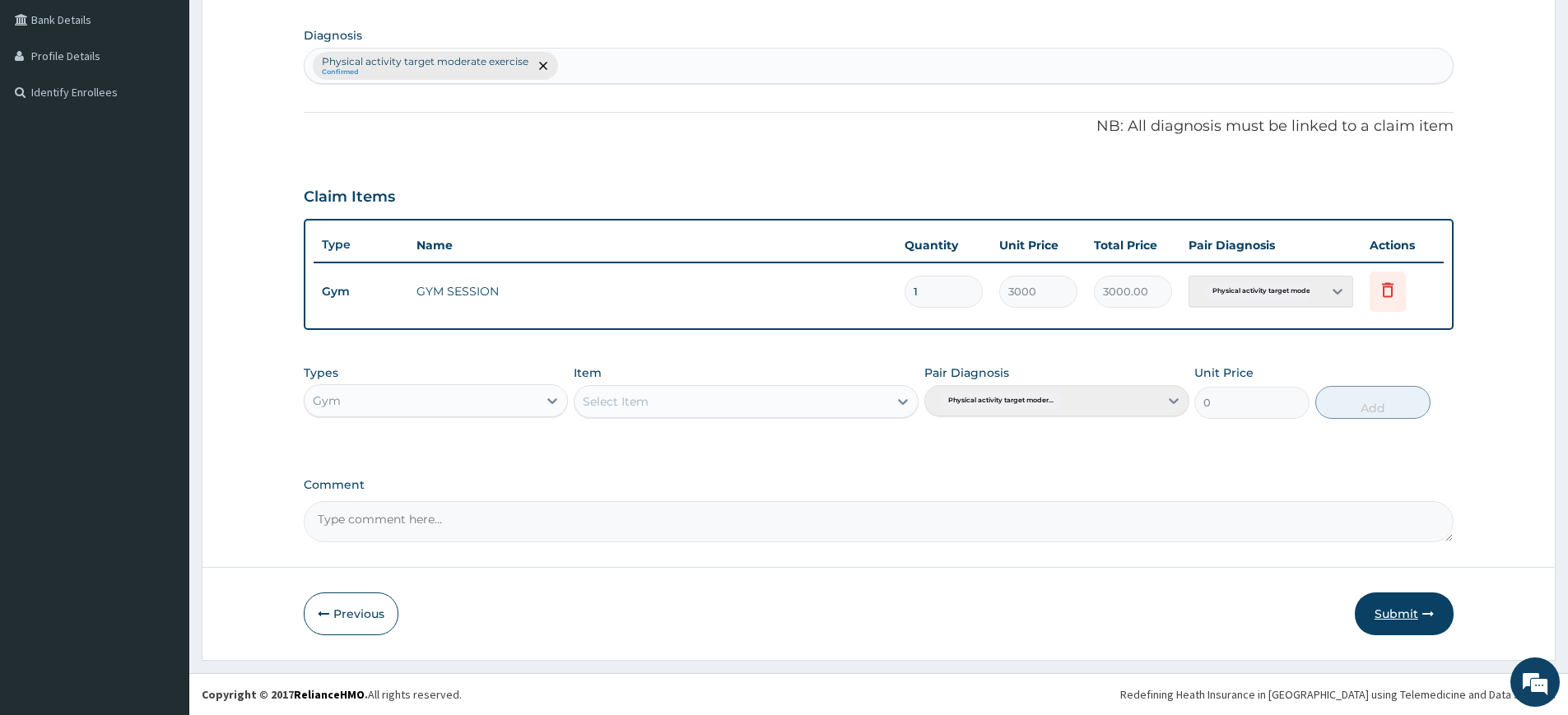
click at [1386, 619] on button "Submit" at bounding box center [1405, 613] width 99 height 42
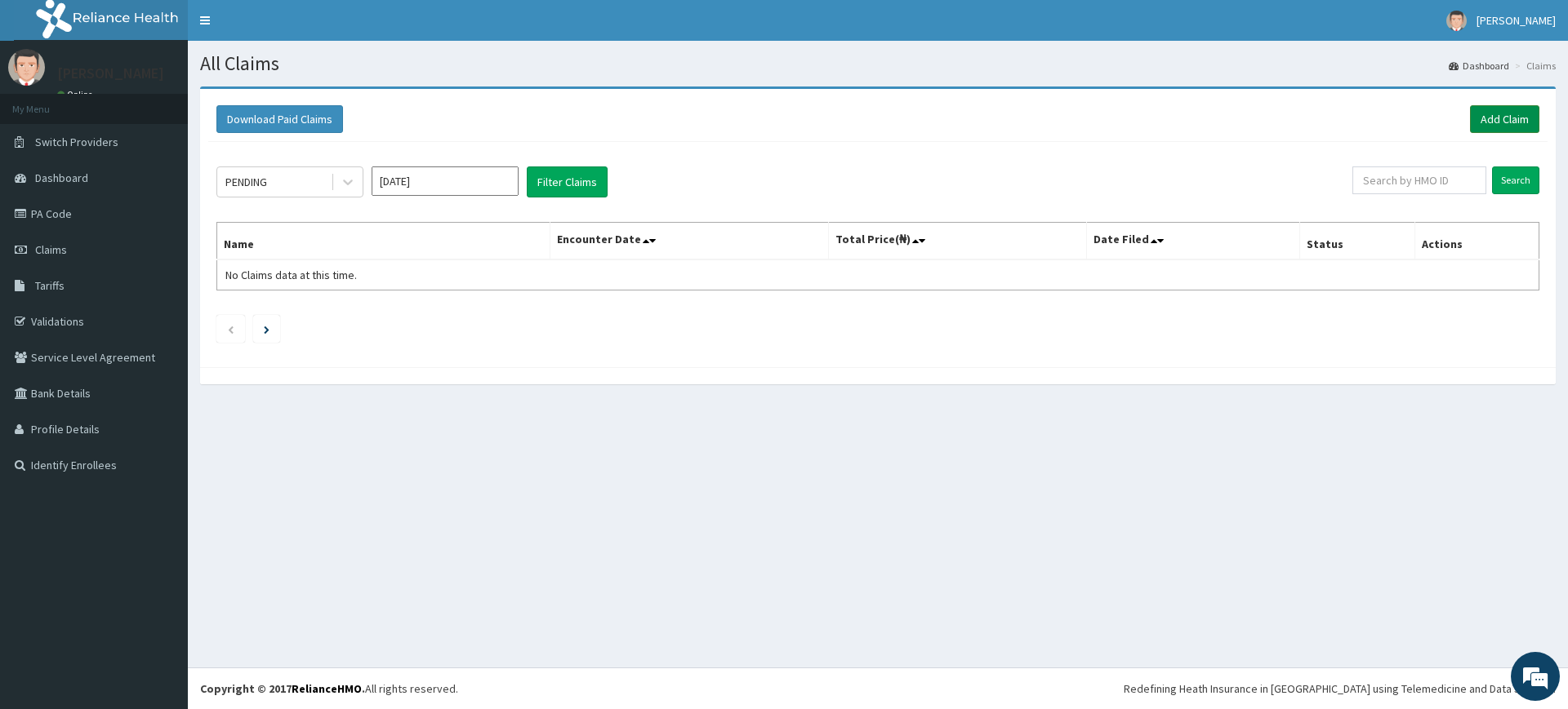
click at [1479, 119] on link "Add Claim" at bounding box center [1504, 119] width 70 height 28
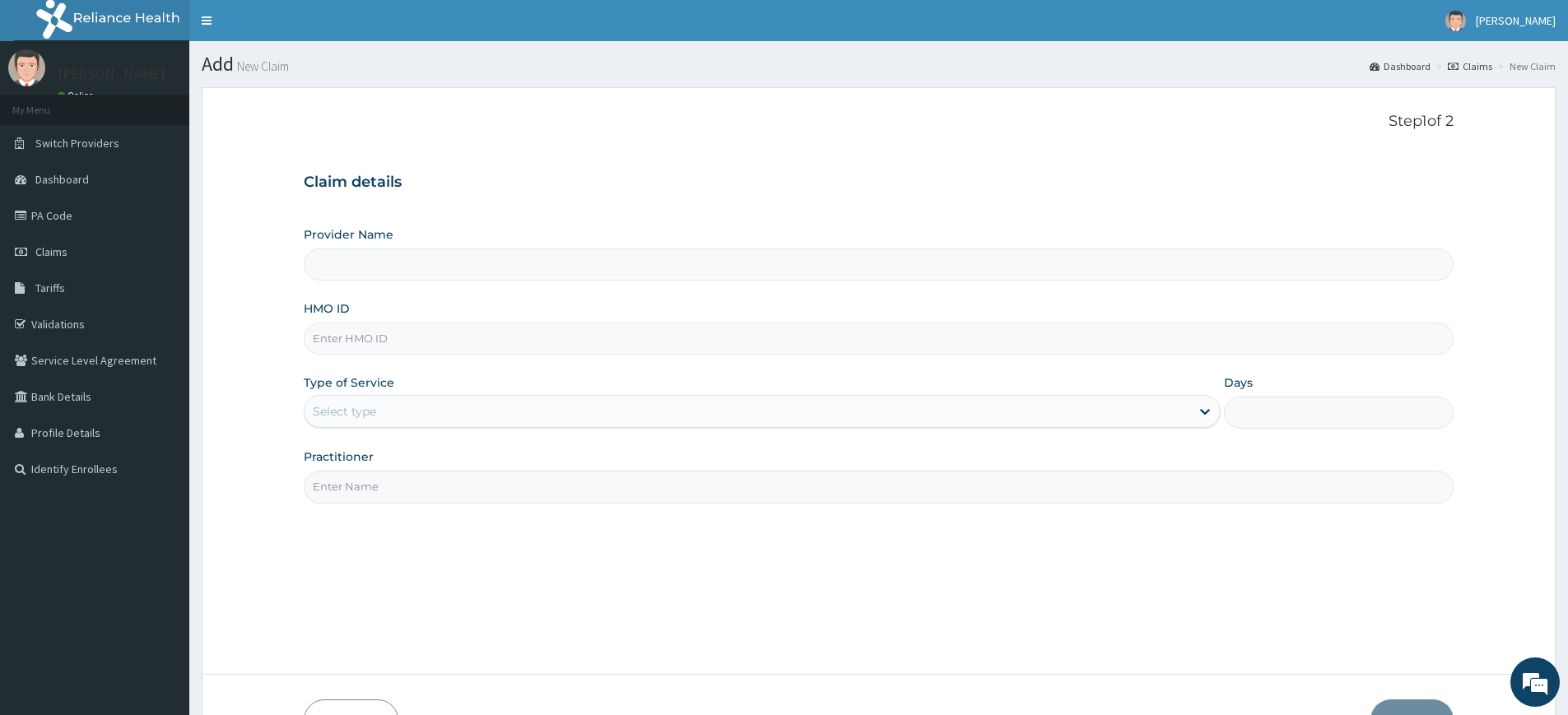
drag, startPoint x: 395, startPoint y: 486, endPoint x: 395, endPoint y: 495, distance: 9.0
click at [395, 487] on input "Practitioner" at bounding box center [878, 487] width 1150 height 32
type input "Pure Fitness Africa | Lekki (fka Fitness Central)"
type input "1"
click at [431, 490] on input "Practitioner" at bounding box center [878, 487] width 1150 height 32
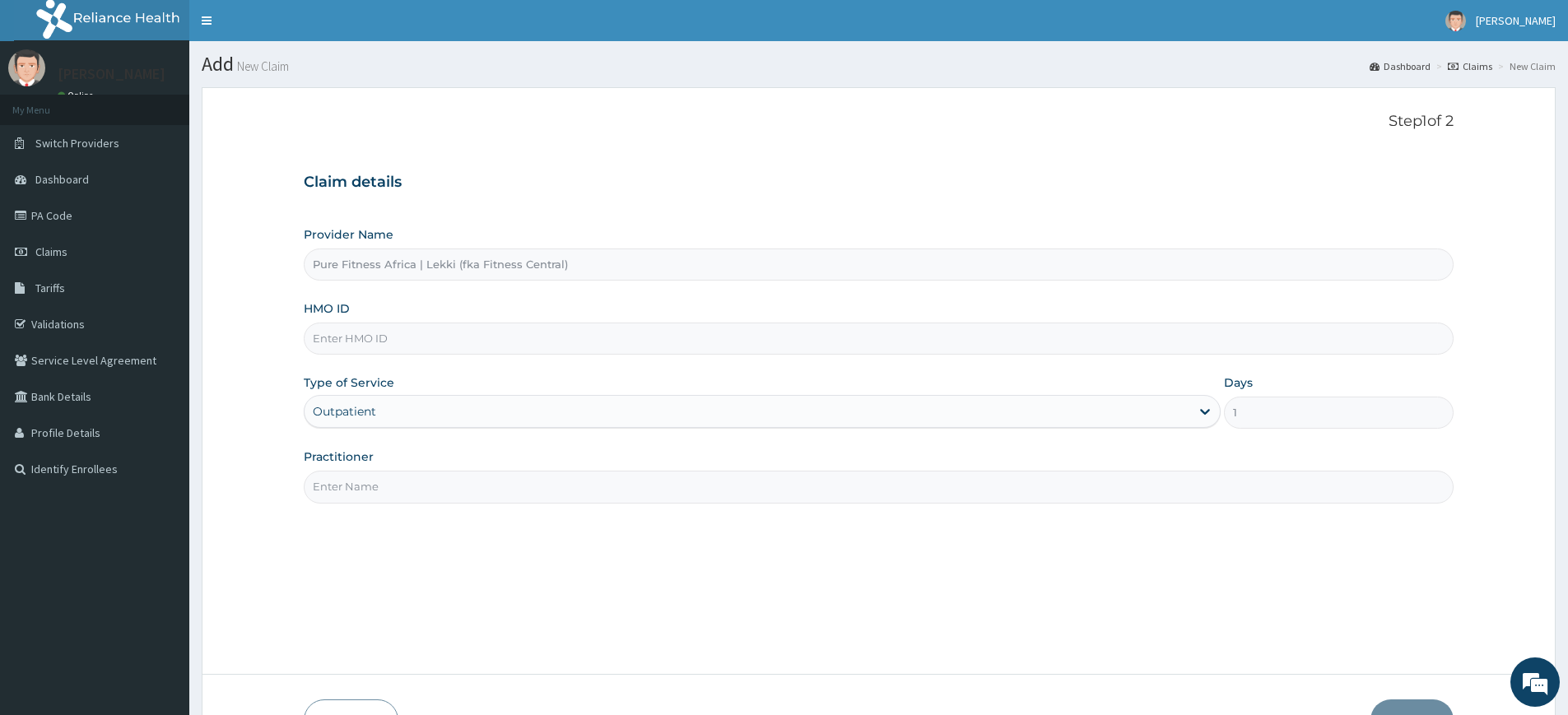
type input "pure fitness africa"
click at [348, 341] on input "HMO ID" at bounding box center [878, 339] width 1150 height 32
type input "c"
type input "fcr/10102/a"
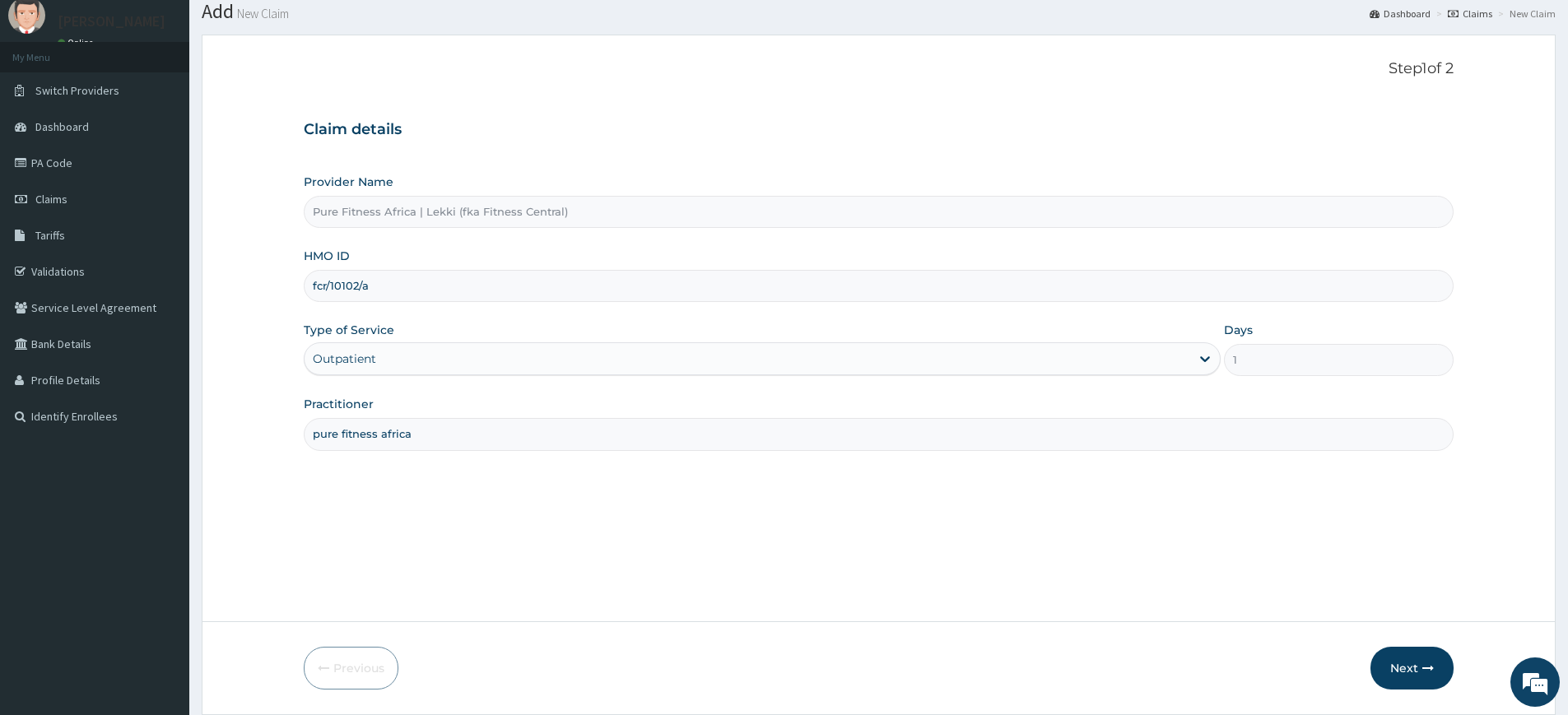
scroll to position [107, 0]
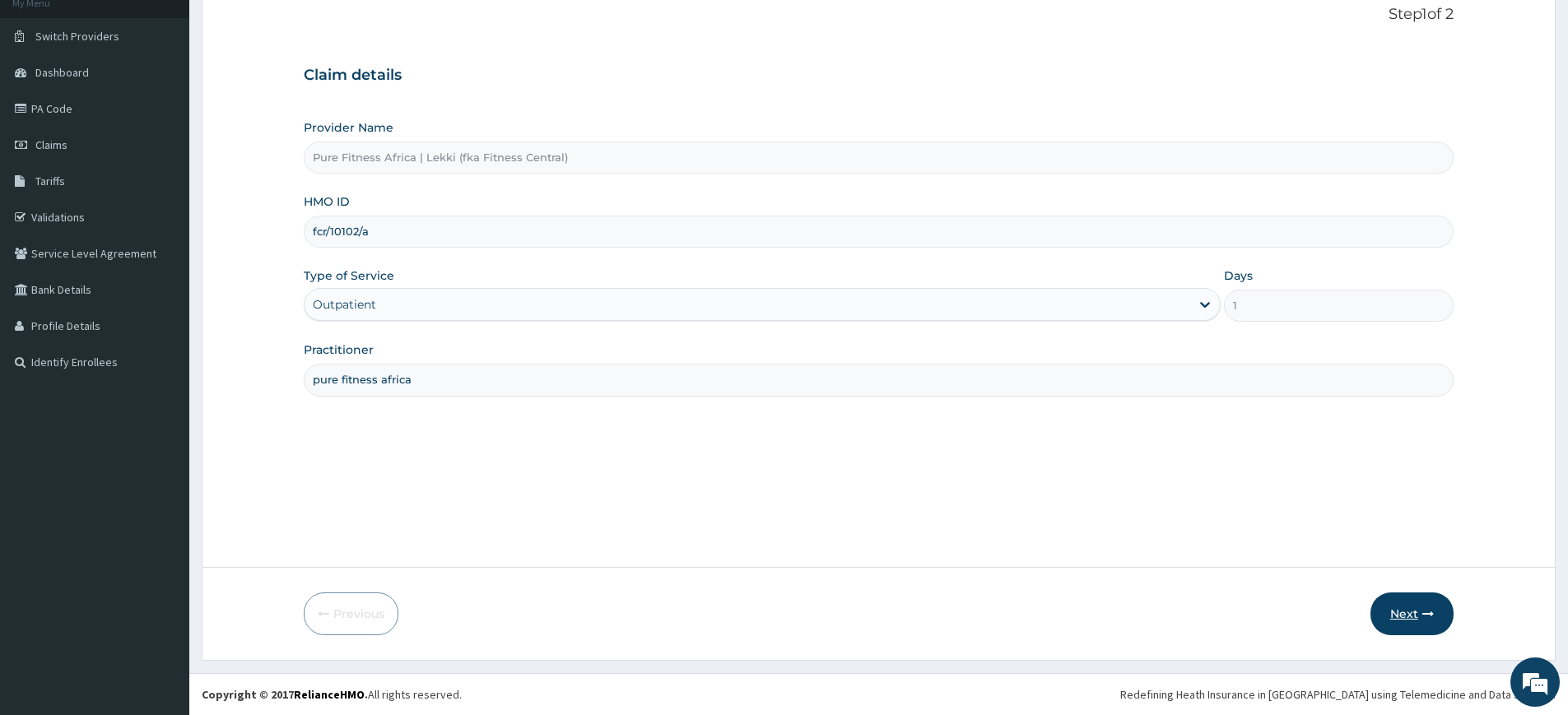
click at [1386, 607] on button "Next" at bounding box center [1412, 613] width 83 height 42
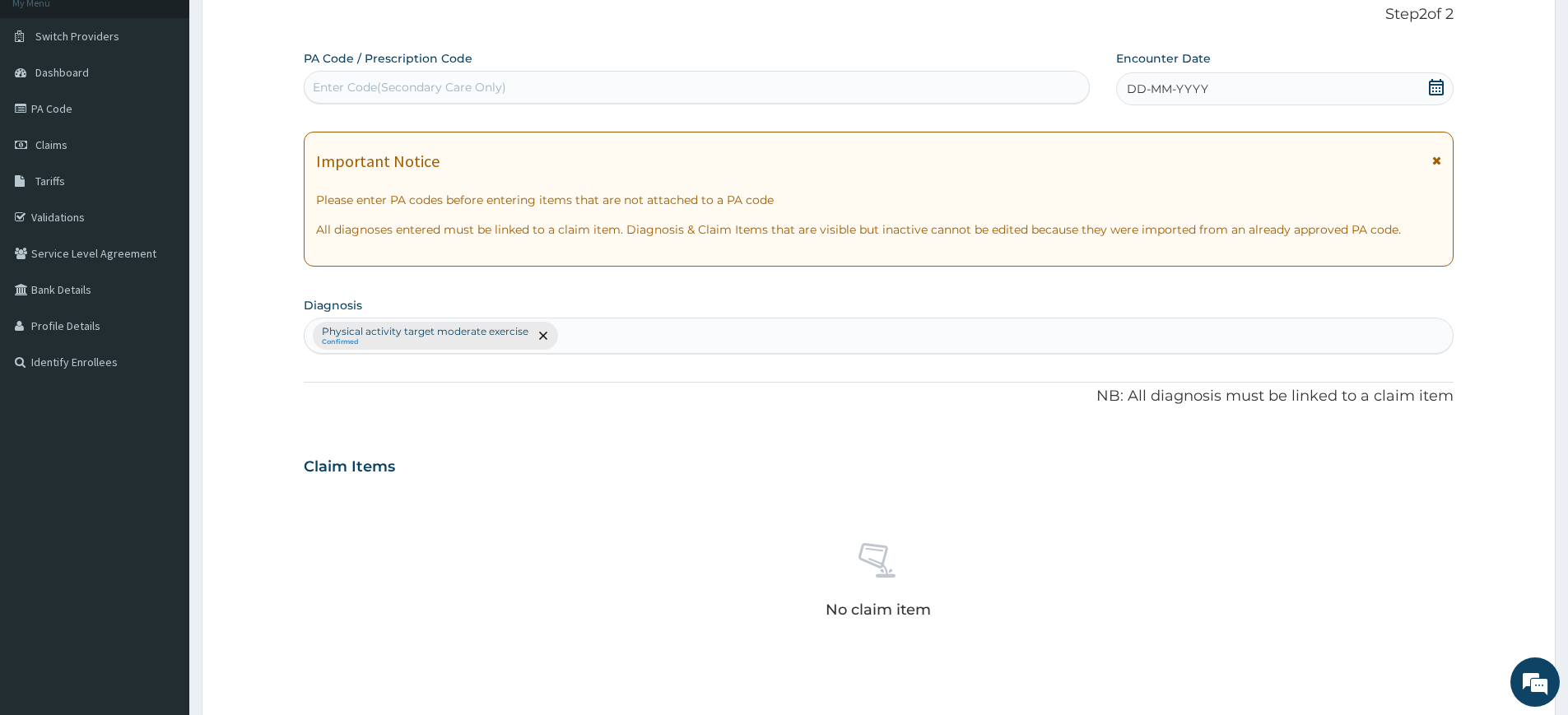
click at [353, 96] on div "Enter Code(Secondary Care Only)" at bounding box center [409, 87] width 194 height 16
type input "PA/BBDB11"
click at [1436, 94] on icon at bounding box center [1436, 87] width 14 height 16
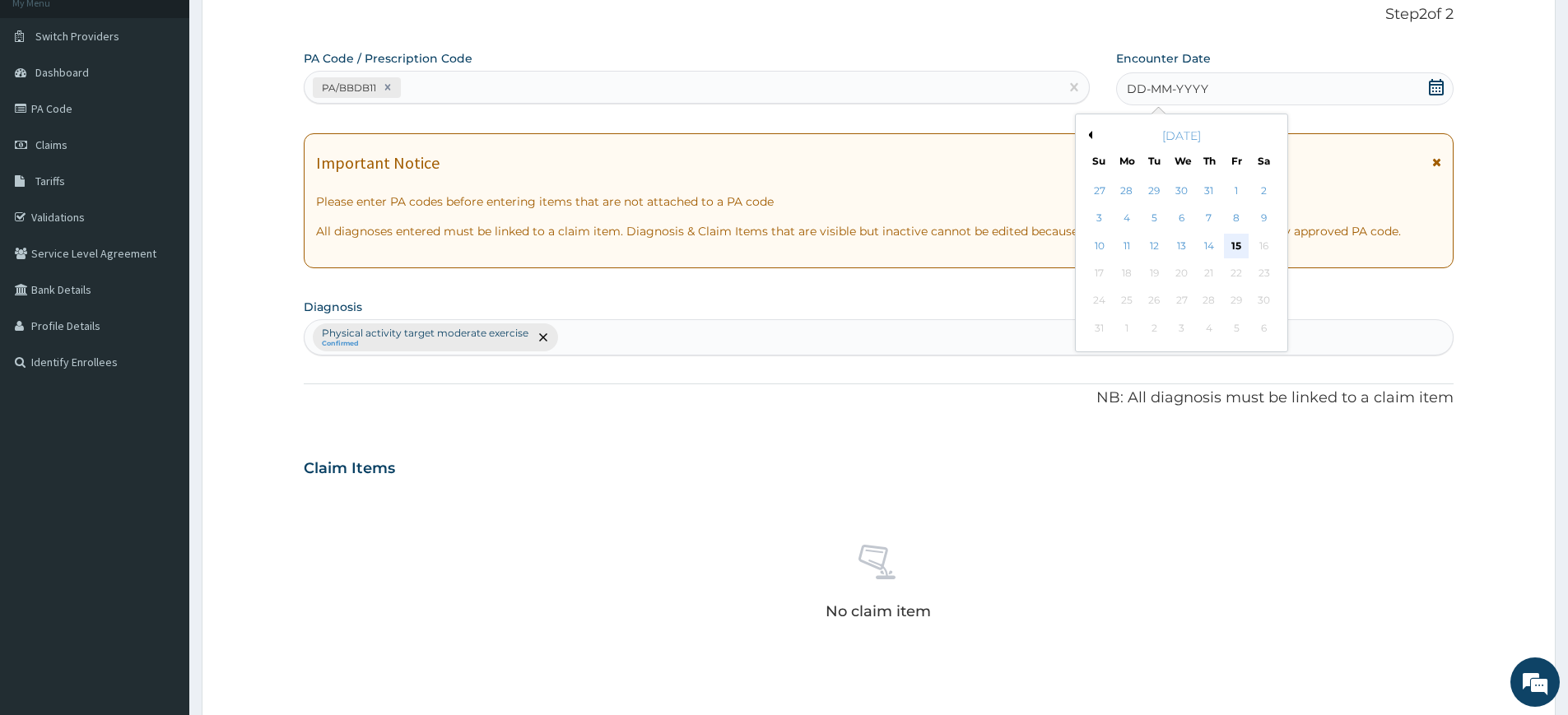
click at [1234, 251] on div "15" at bounding box center [1236, 245] width 24 height 24
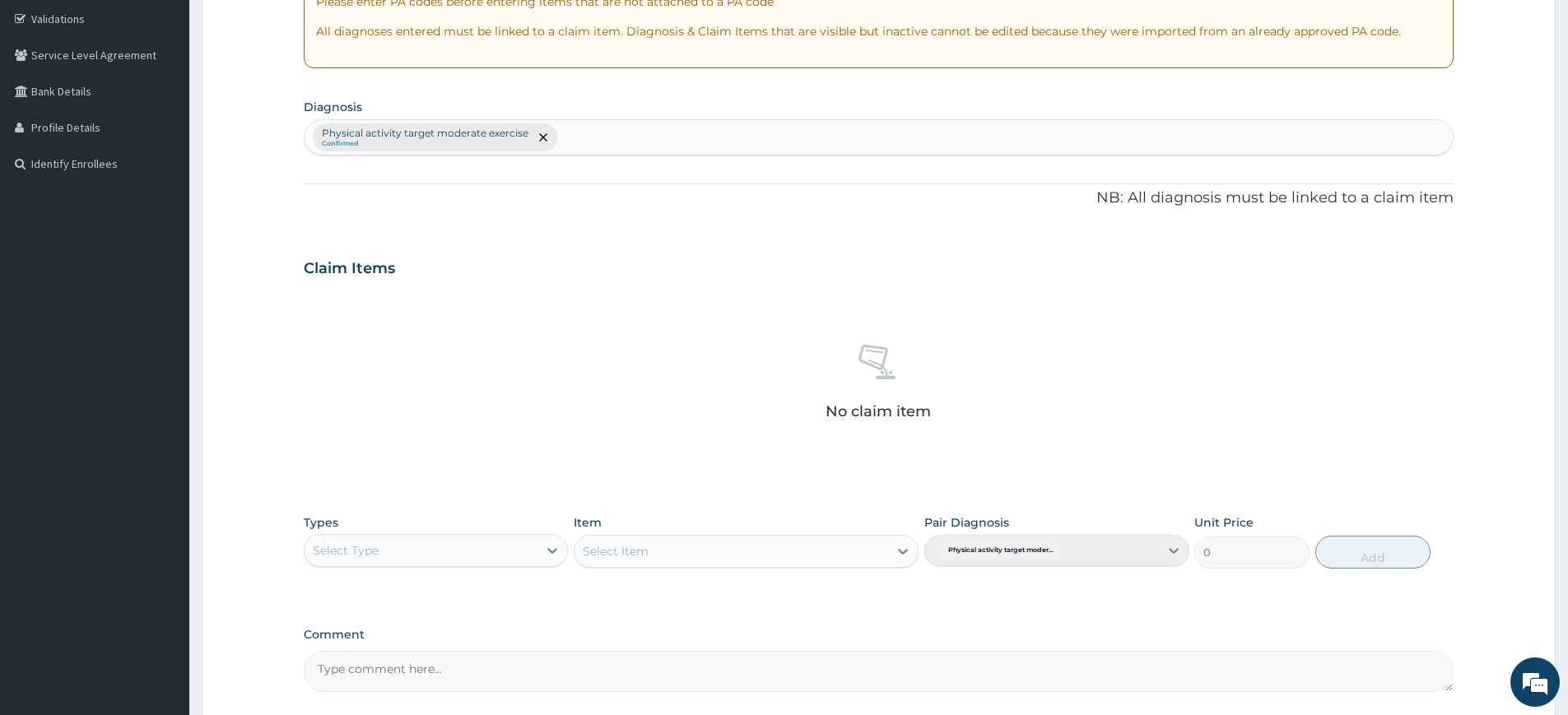
scroll to position [455, 0]
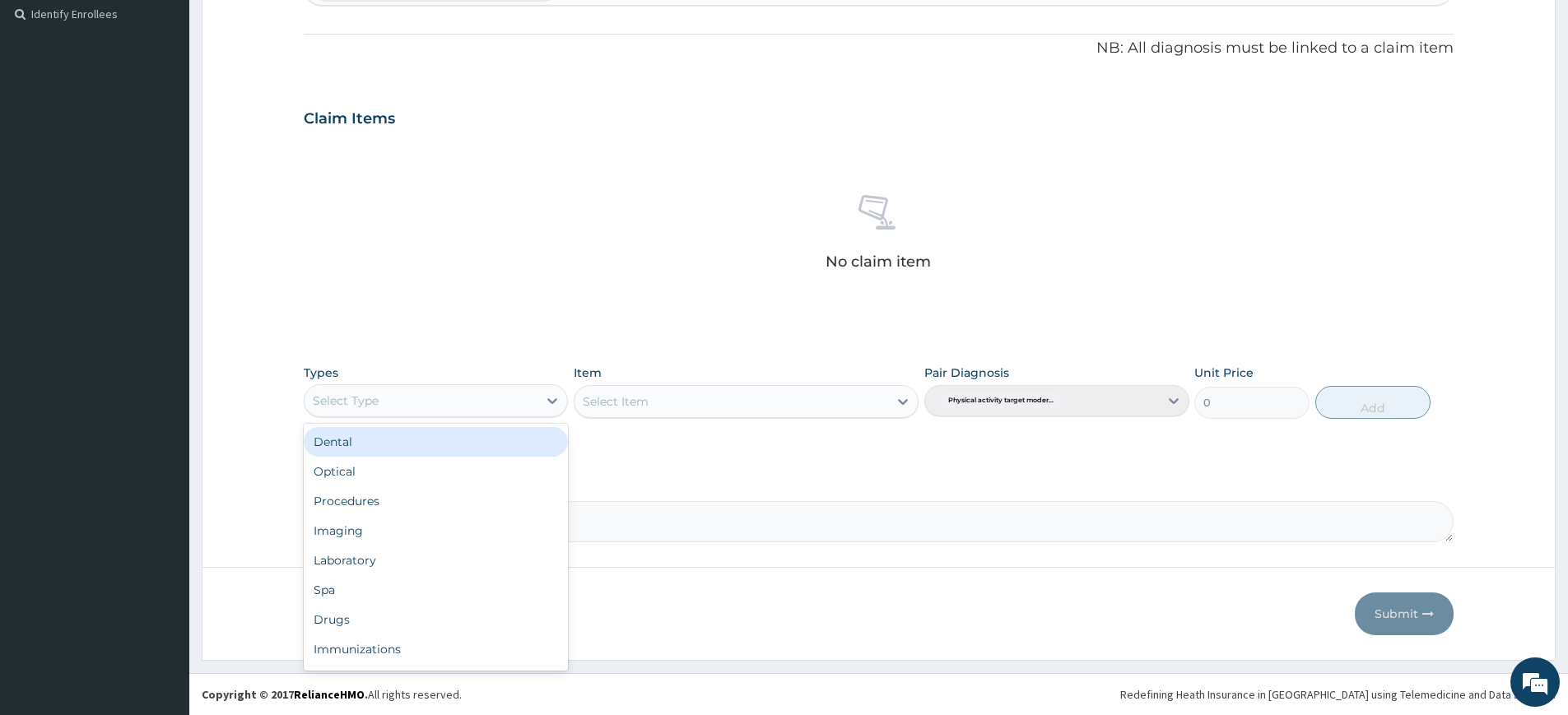
click at [521, 403] on div "Select Type" at bounding box center [421, 400] width 233 height 26
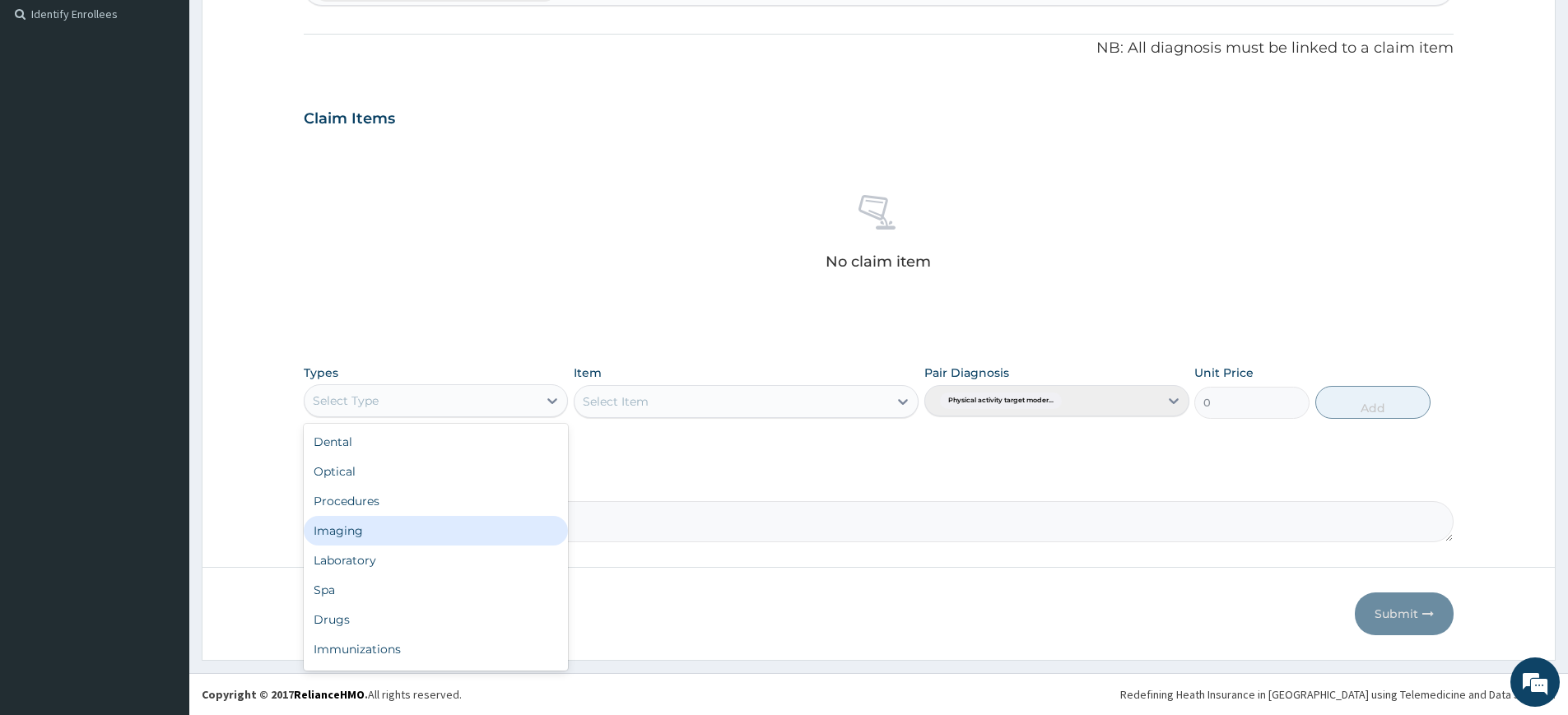
scroll to position [56, 0]
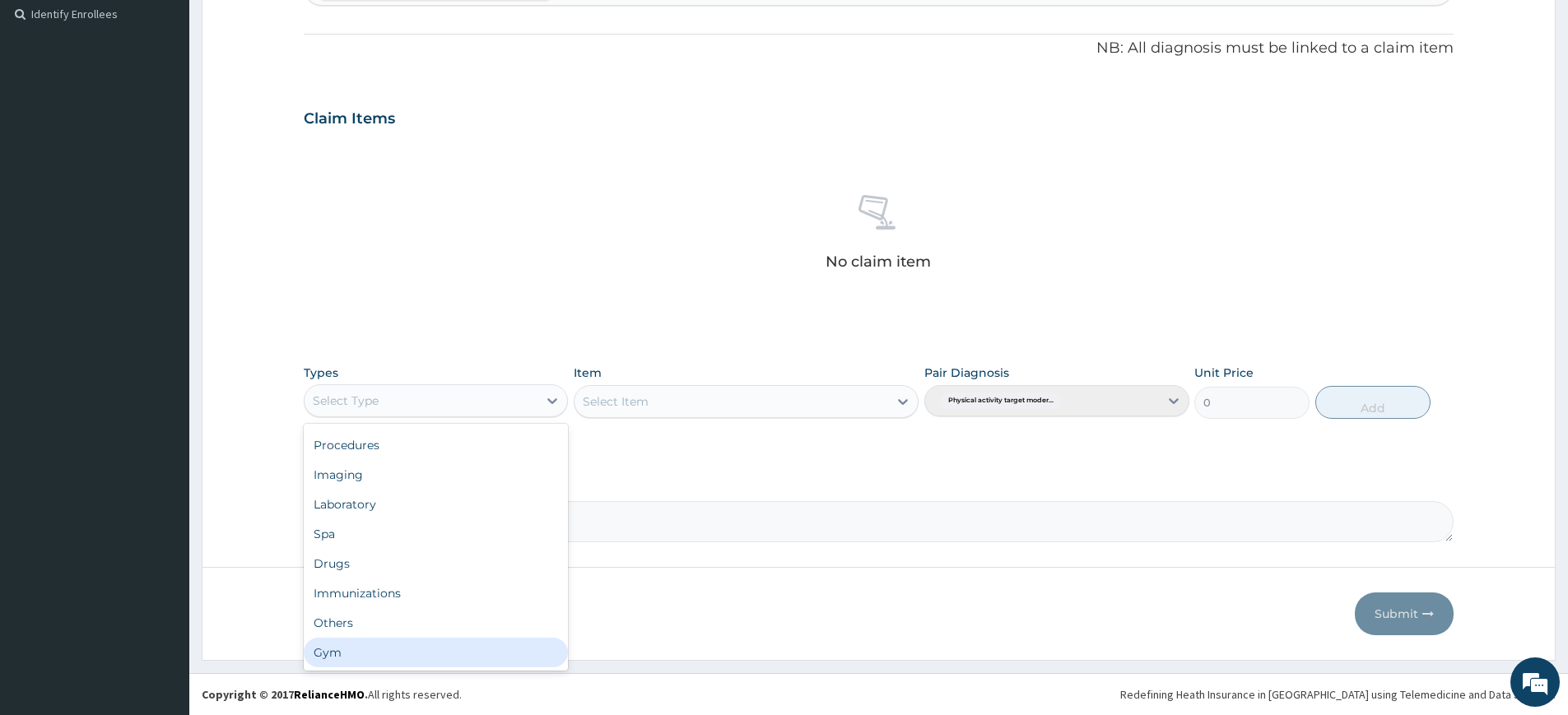
click at [411, 646] on div "Gym" at bounding box center [436, 653] width 264 height 30
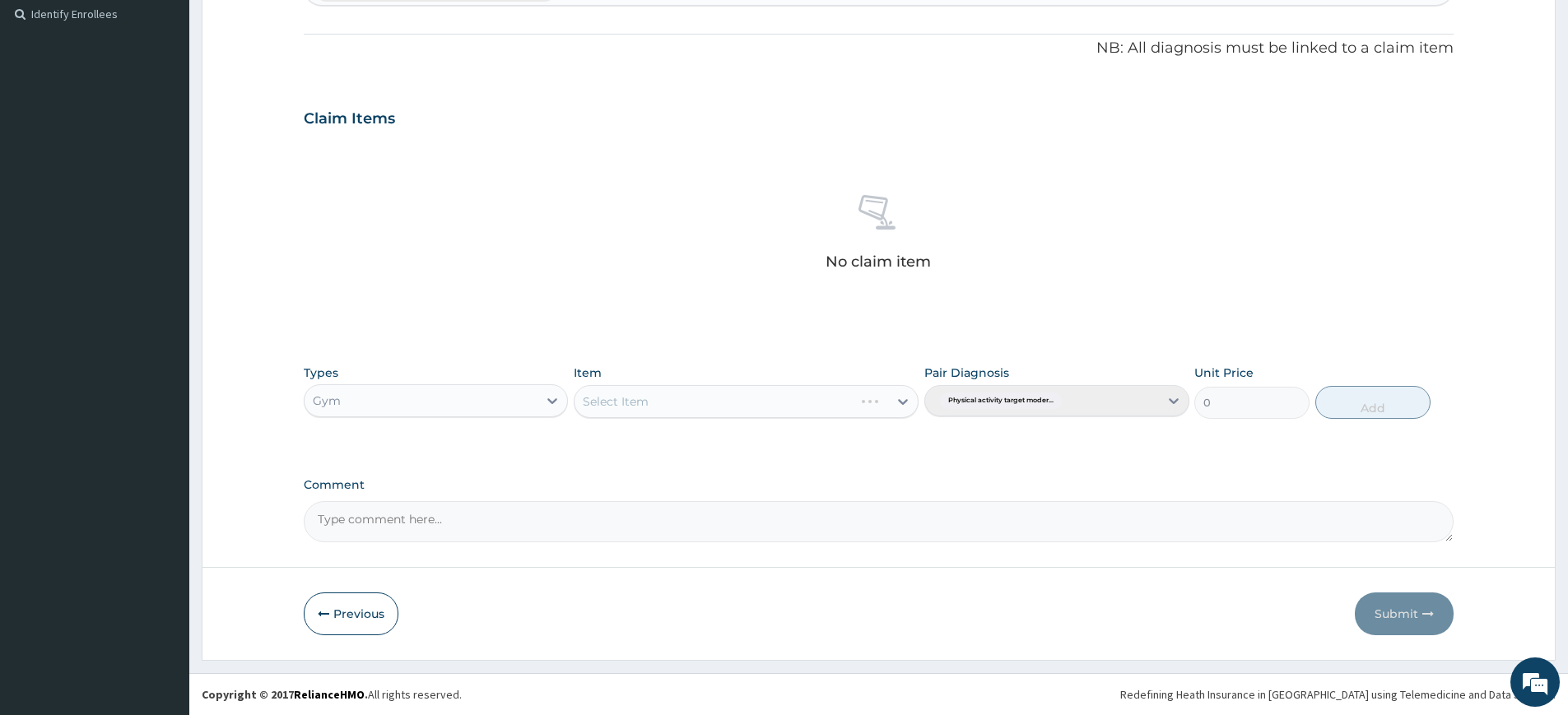
click at [818, 392] on div "Select Item" at bounding box center [746, 401] width 345 height 33
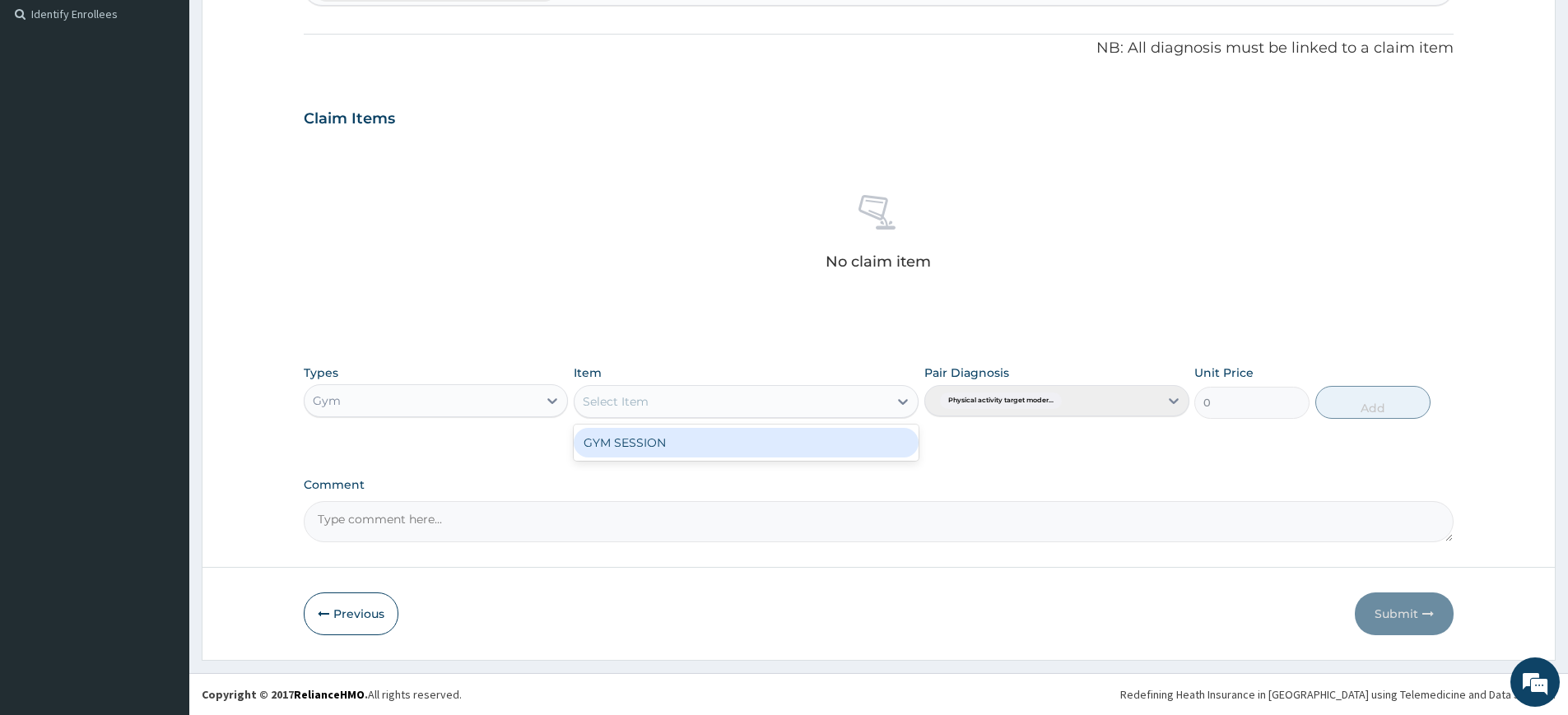
click at [865, 402] on div "Select Item" at bounding box center [731, 401] width 314 height 26
click at [821, 452] on div "GYM SESSION" at bounding box center [746, 443] width 345 height 30
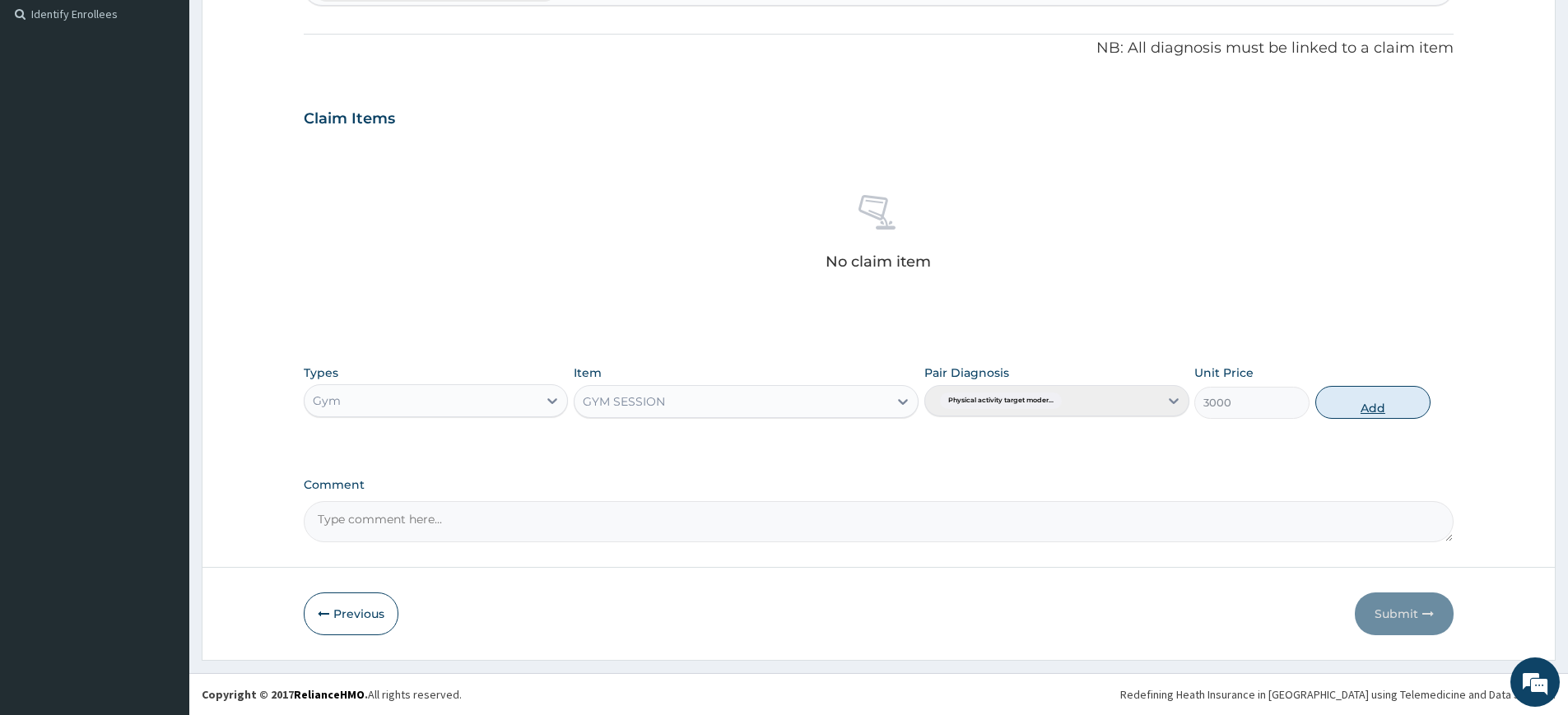
click at [1373, 403] on button "Add" at bounding box center [1373, 402] width 115 height 33
type input "0"
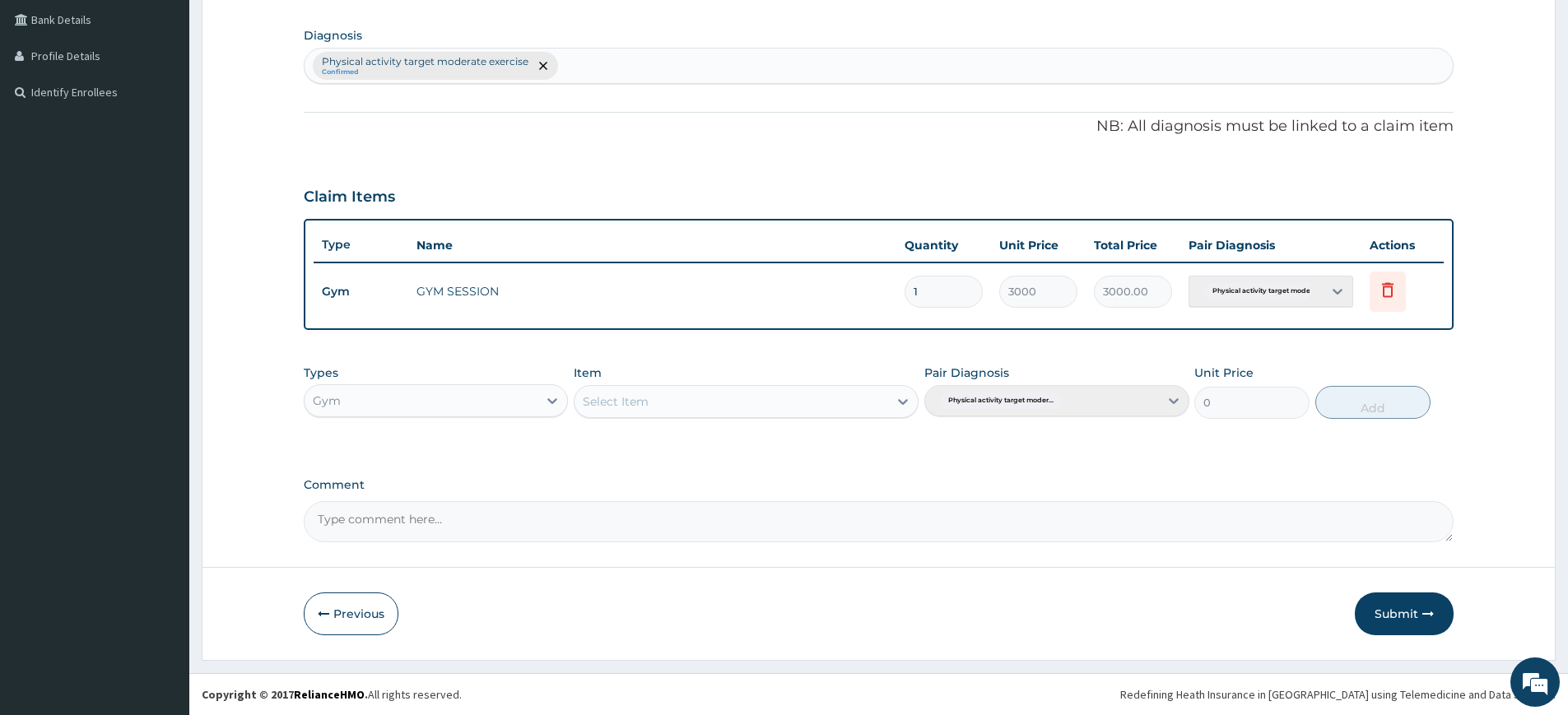
scroll to position [377, 0]
click at [1422, 599] on button "Submit" at bounding box center [1405, 613] width 99 height 42
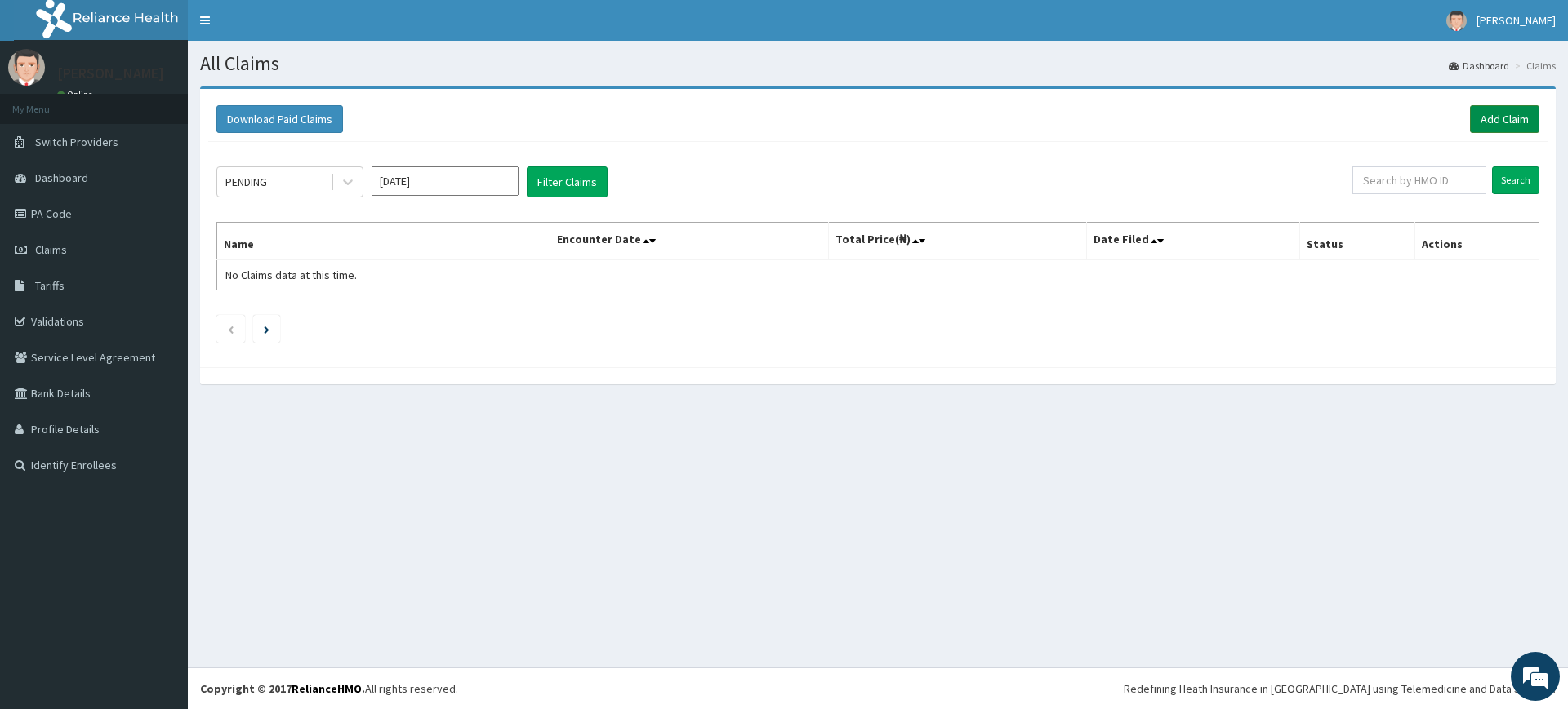
click at [1492, 122] on link "Add Claim" at bounding box center [1504, 119] width 70 height 28
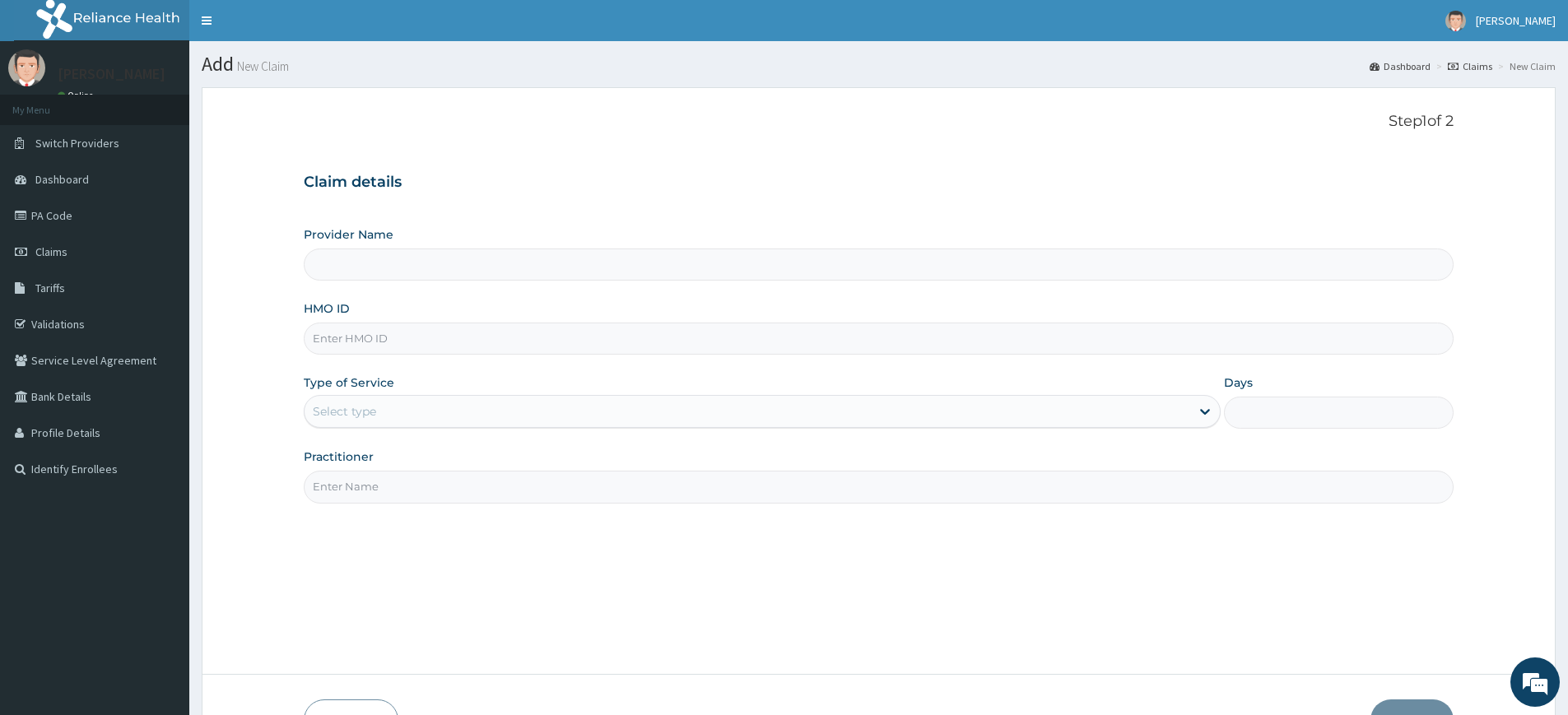
type input "Pure Fitness Africa | Lekki (fka Fitness Central)"
type input "1"
click at [752, 493] on input "Practitioner" at bounding box center [878, 487] width 1150 height 32
type input "pure fitness africa"
